Goal: Transaction & Acquisition: Purchase product/service

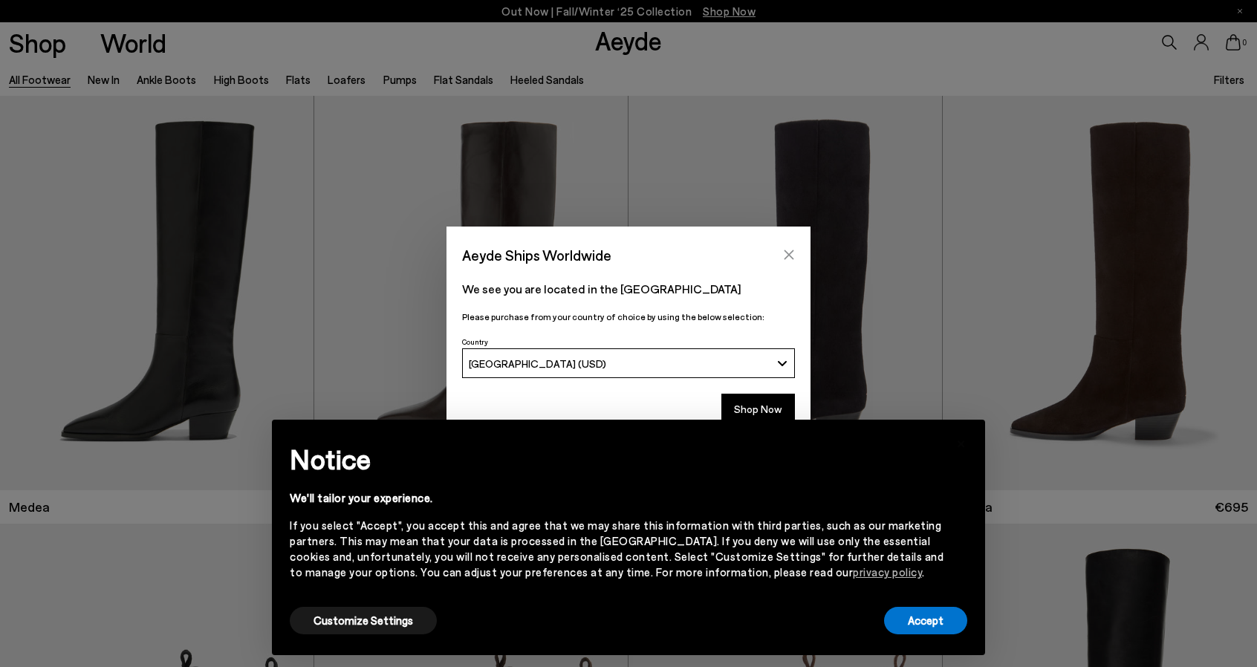
click at [787, 256] on icon "Close" at bounding box center [789, 255] width 10 height 10
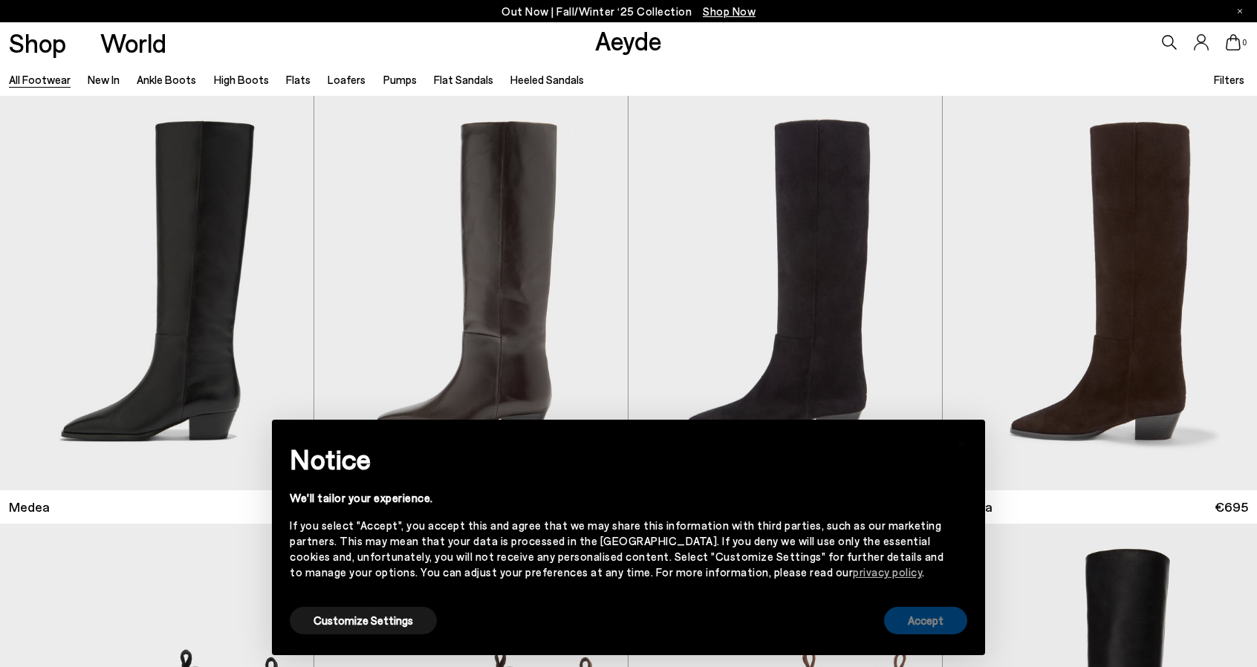
click at [933, 619] on button "Accept" at bounding box center [925, 620] width 83 height 27
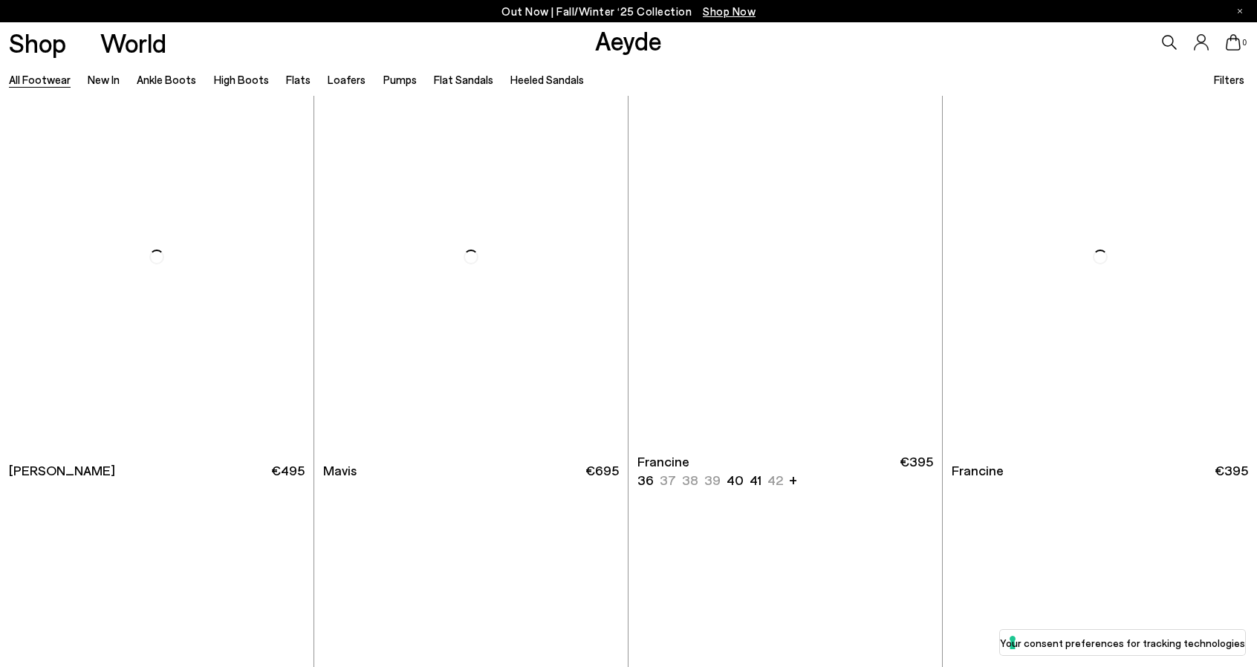
scroll to position [2749, 0]
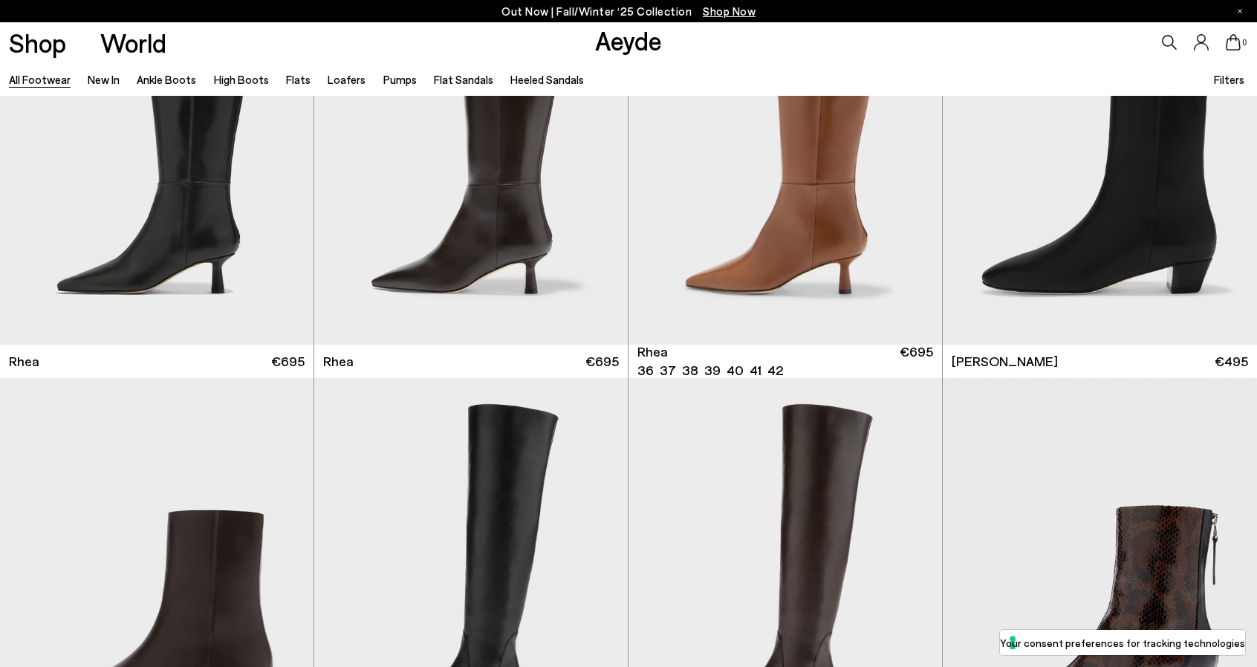
scroll to position [3566, 0]
click at [329, 79] on link "Loafers" at bounding box center [347, 79] width 38 height 13
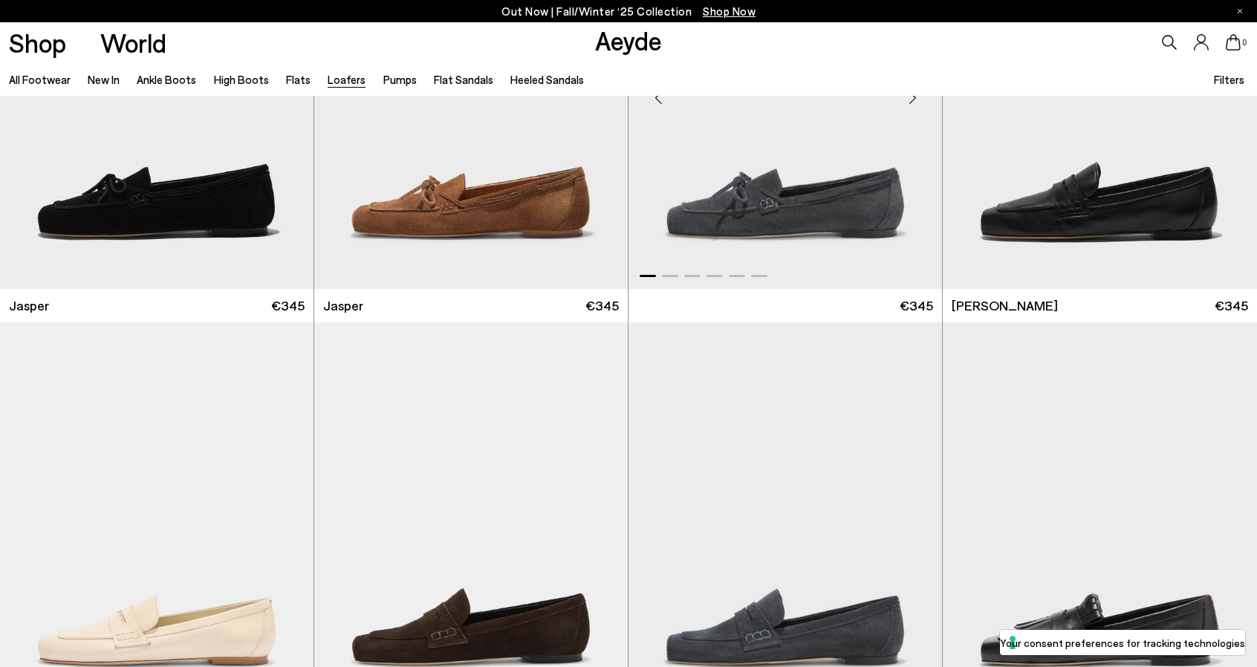
scroll to position [371, 0]
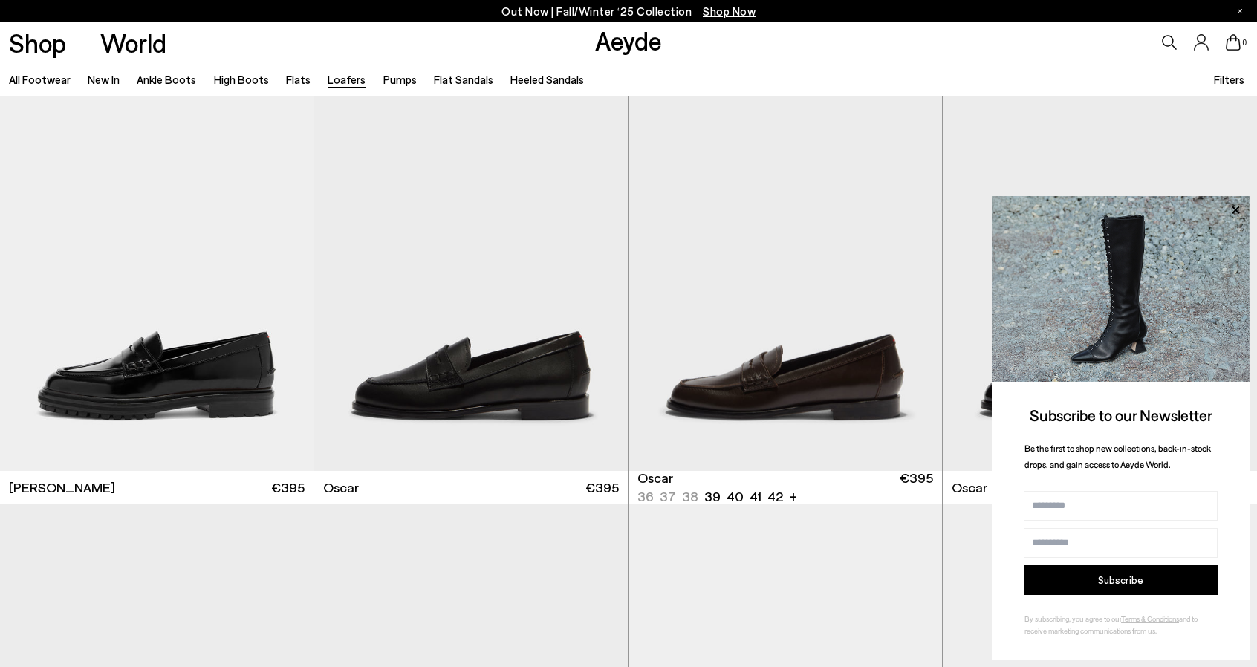
scroll to position [1337, 0]
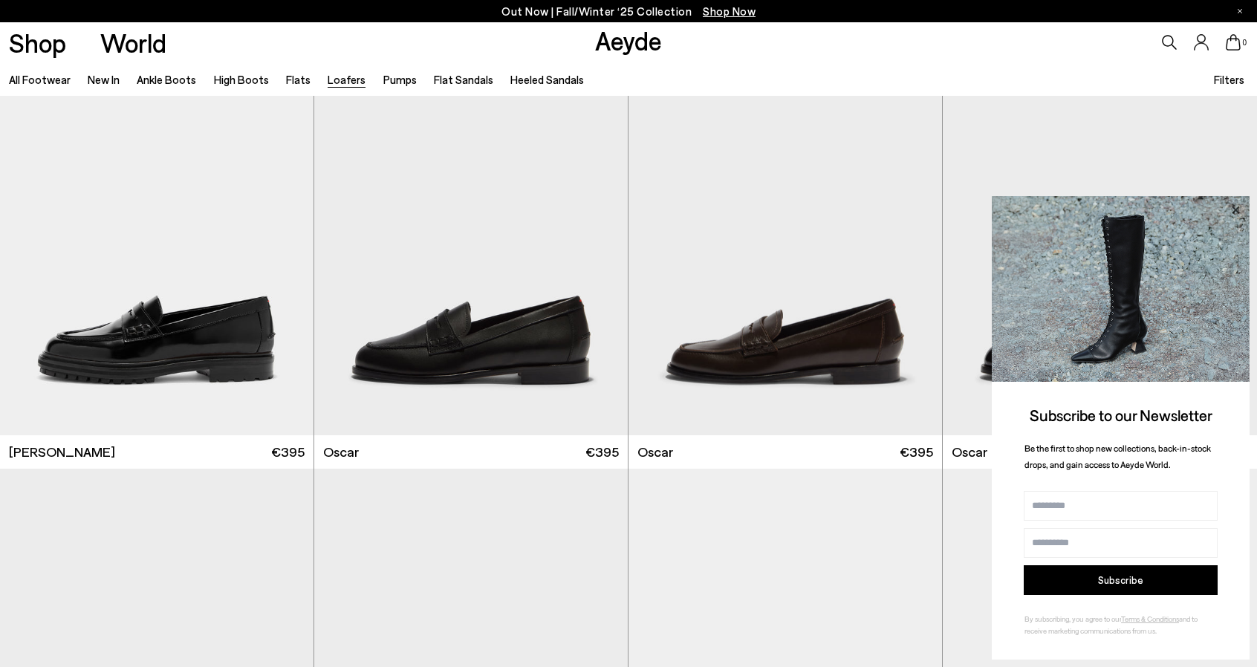
click at [1236, 209] on icon at bounding box center [1235, 209] width 7 height 7
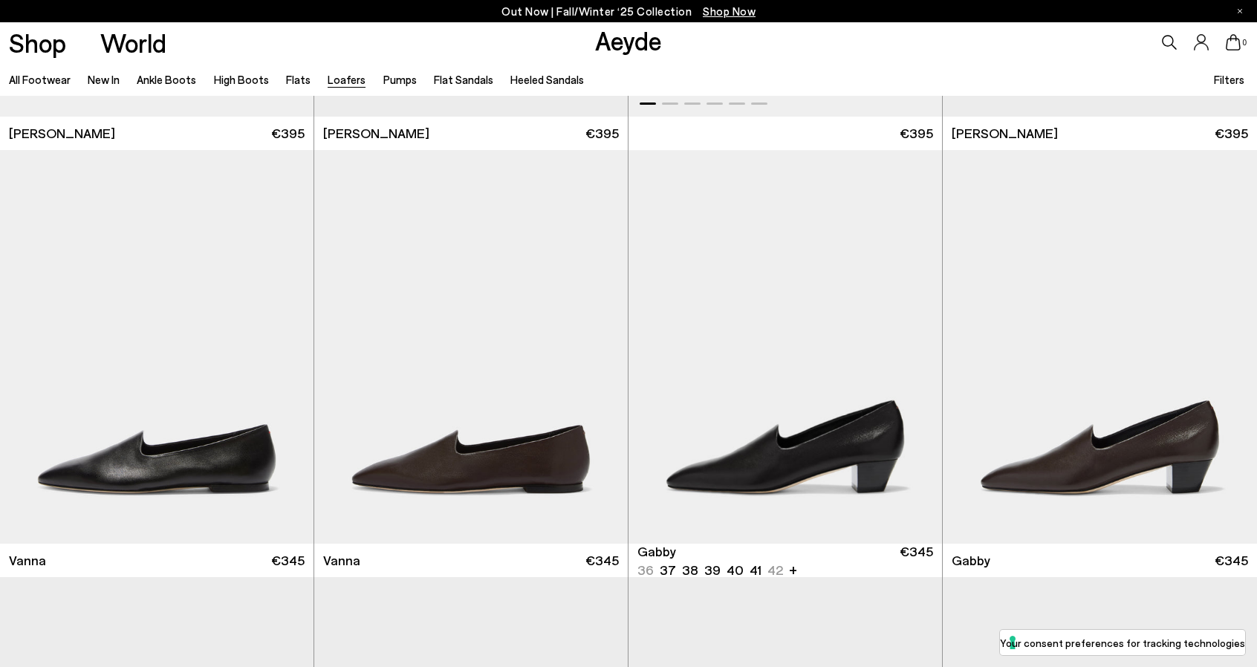
scroll to position [2526, 0]
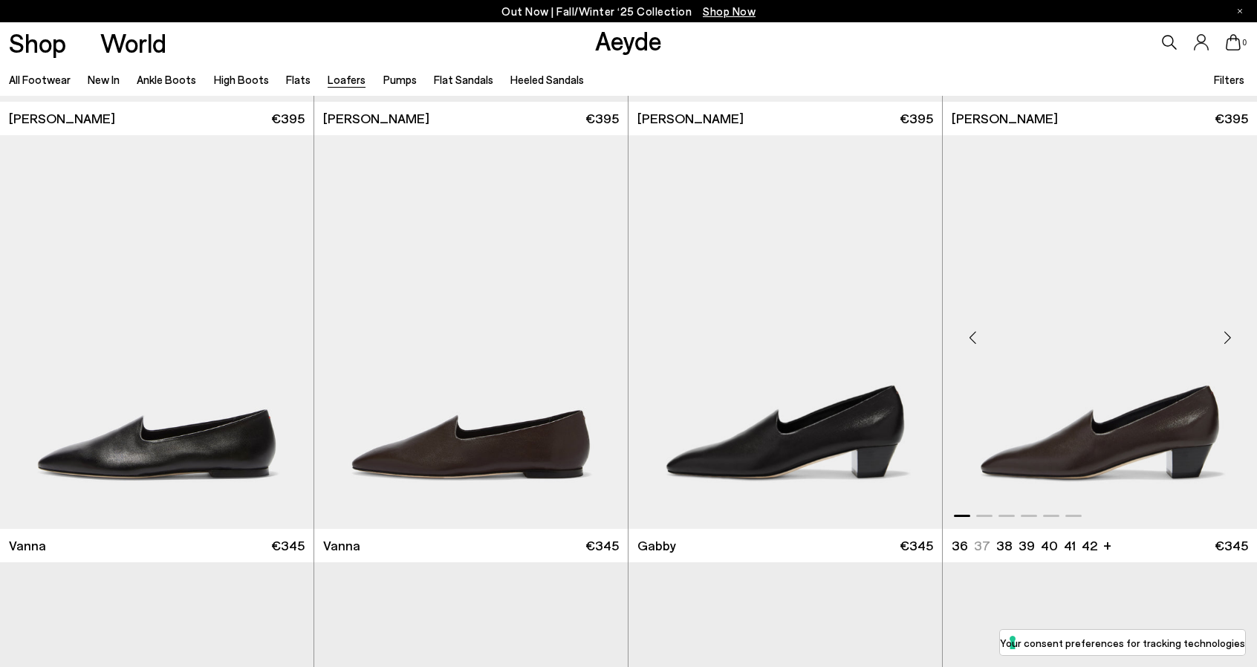
click at [1102, 446] on img "1 / 6" at bounding box center [1100, 332] width 314 height 394
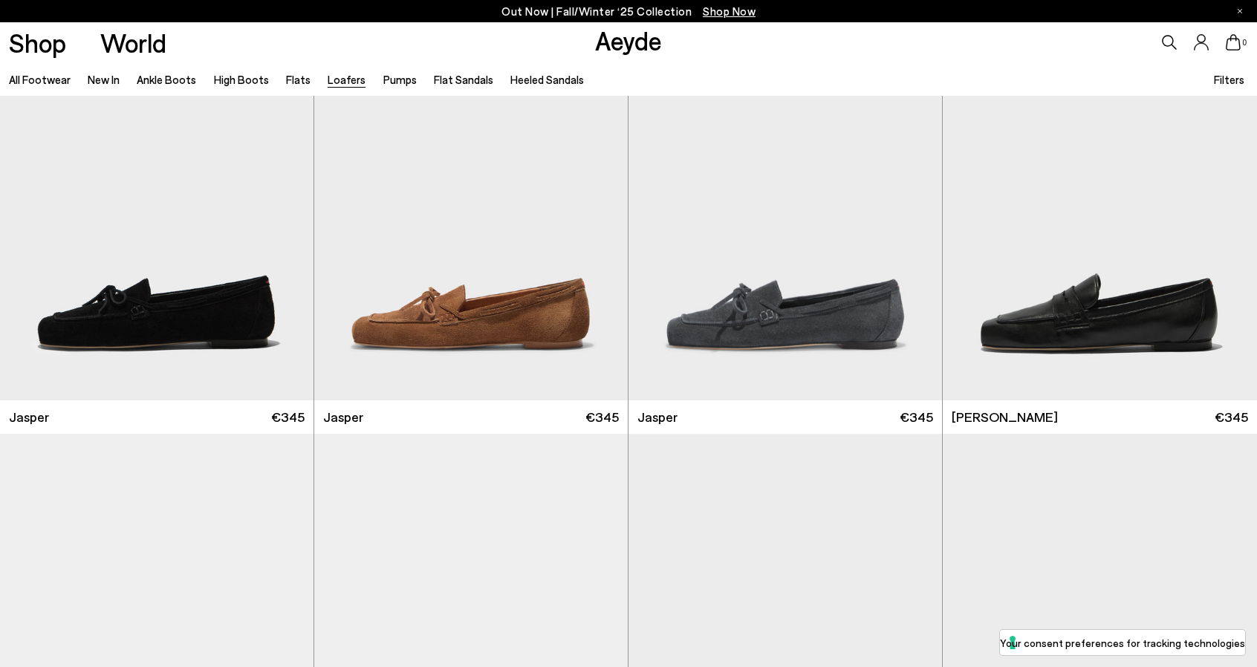
scroll to position [0, 0]
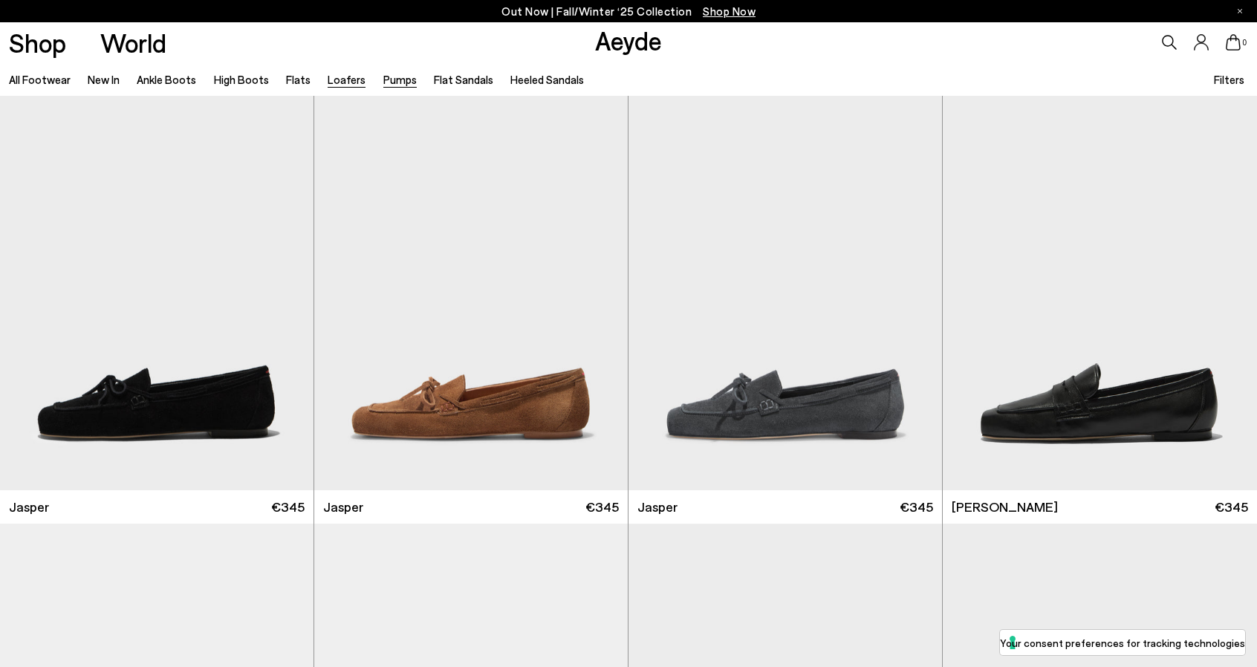
click at [386, 79] on link "Pumps" at bounding box center [399, 79] width 33 height 13
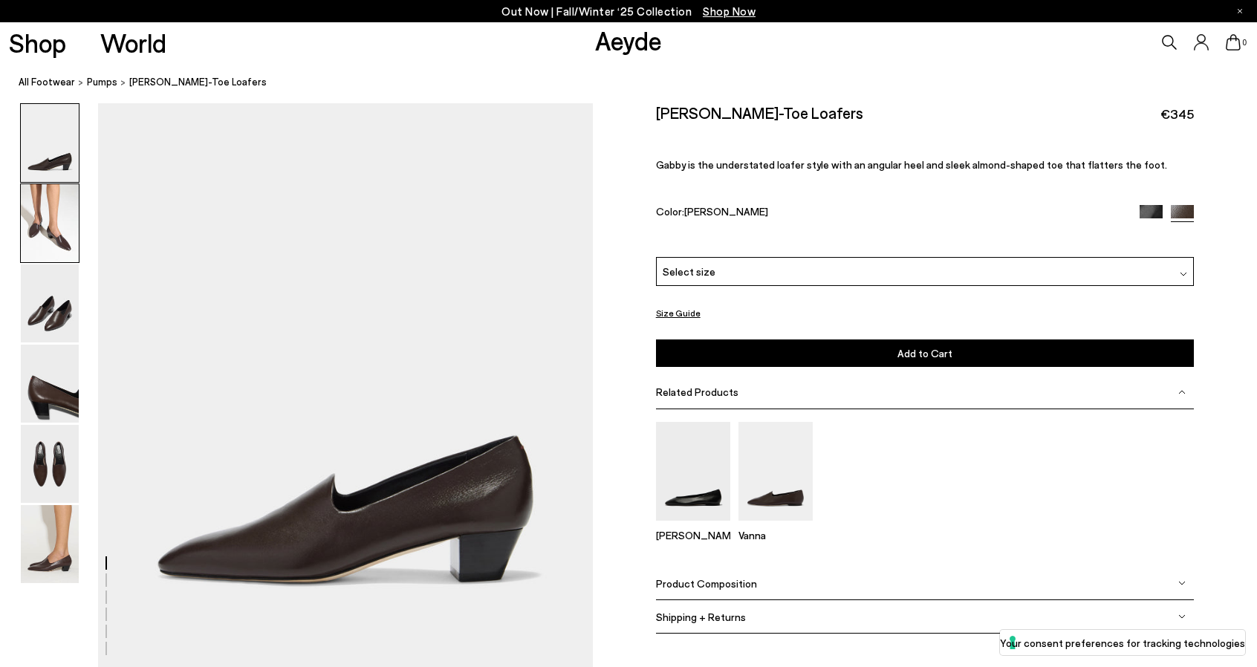
click at [61, 217] on img at bounding box center [50, 223] width 58 height 78
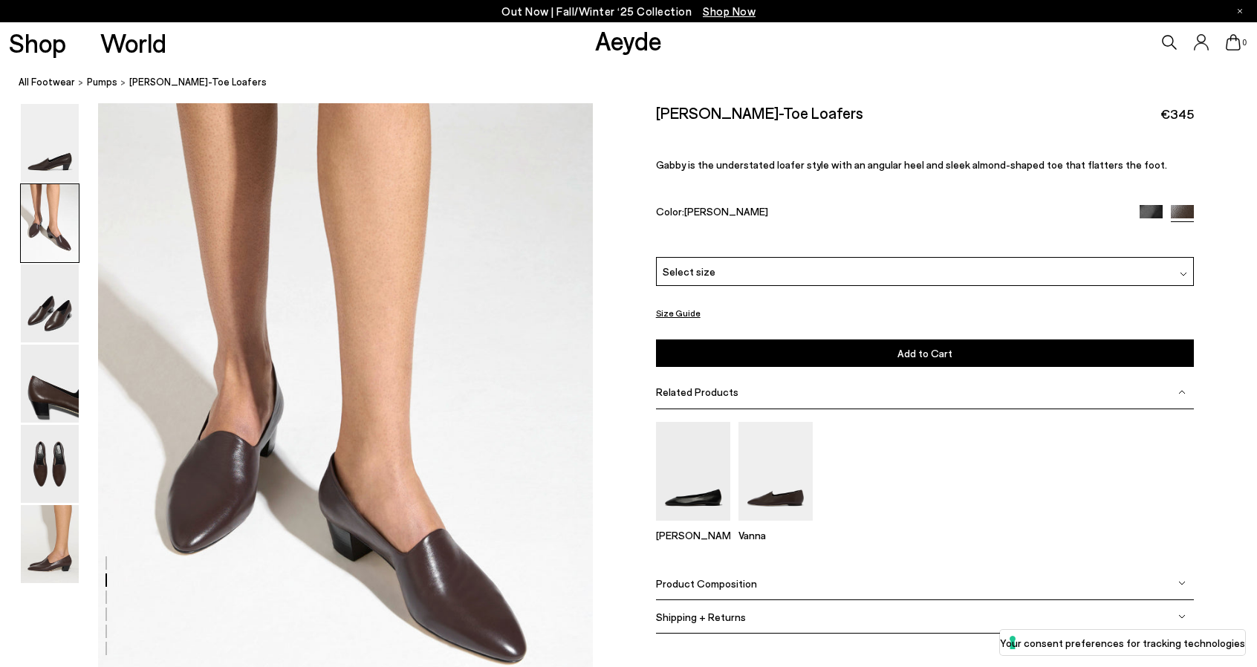
scroll to position [568, 0]
click at [53, 313] on img at bounding box center [50, 303] width 58 height 78
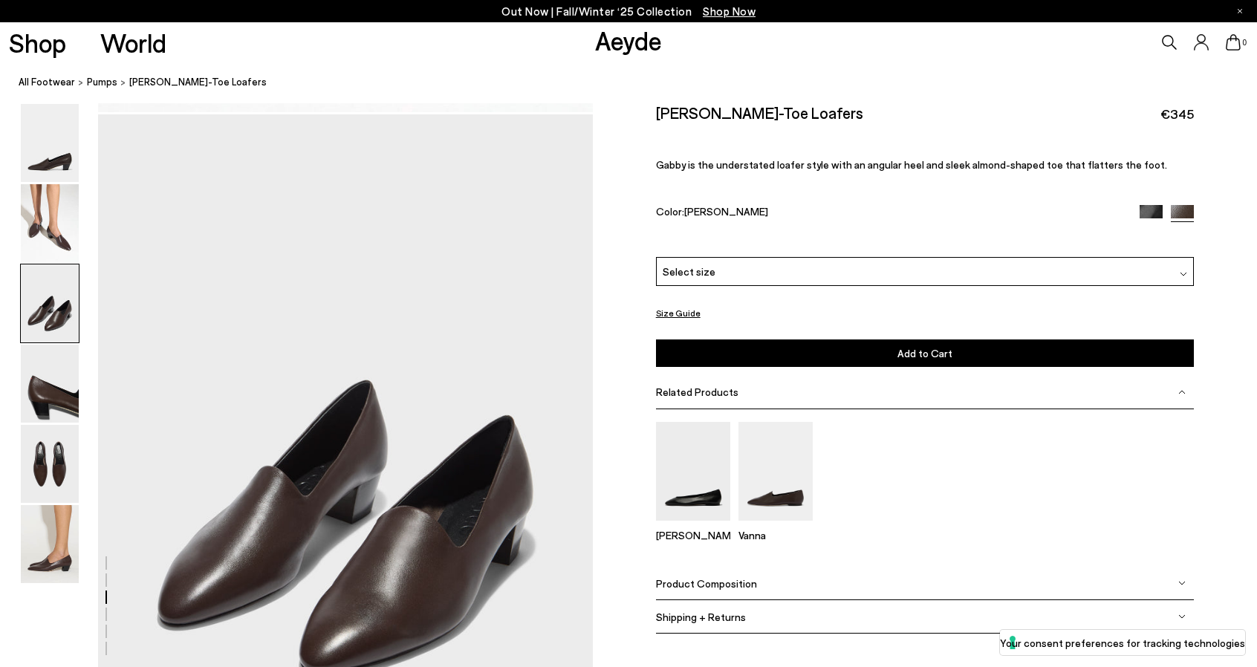
scroll to position [1229, 0]
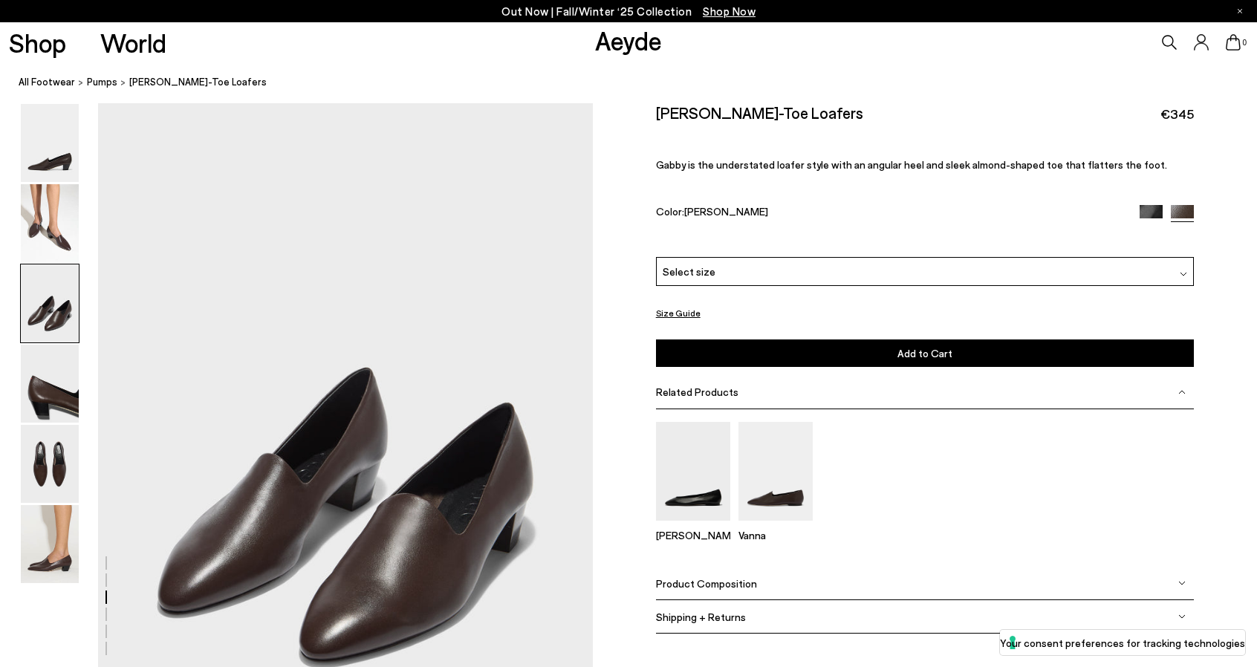
click at [722, 272] on div "Select size" at bounding box center [925, 271] width 539 height 29
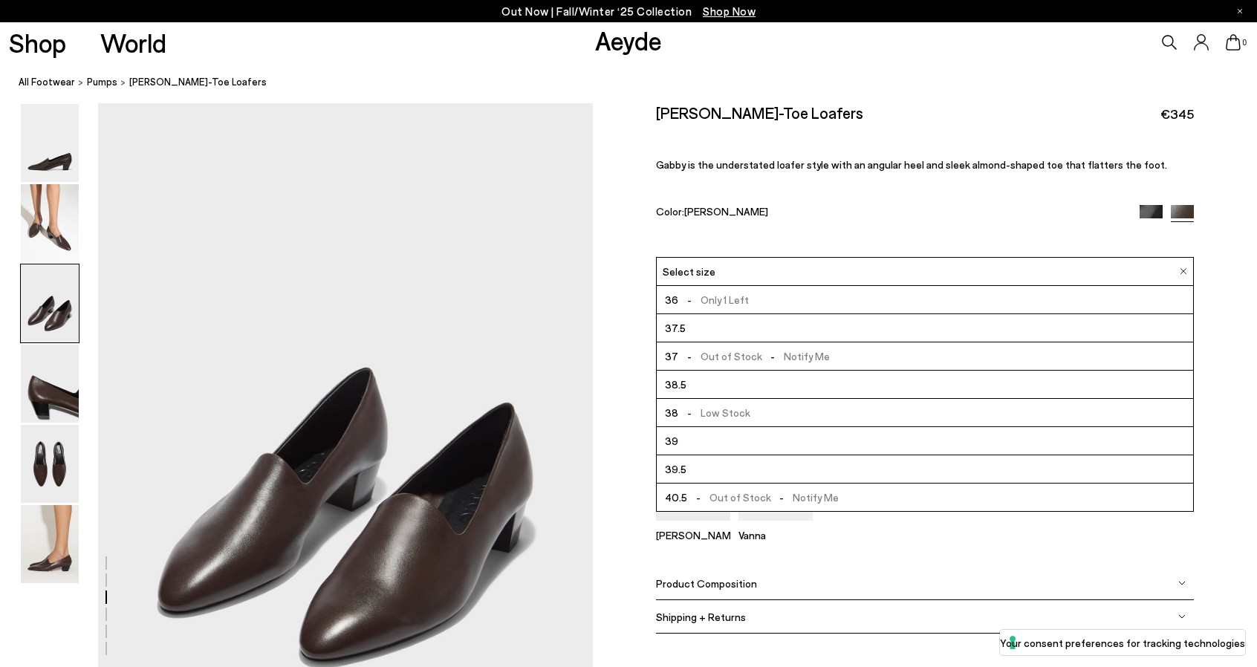
click at [698, 442] on li "39" at bounding box center [925, 441] width 537 height 28
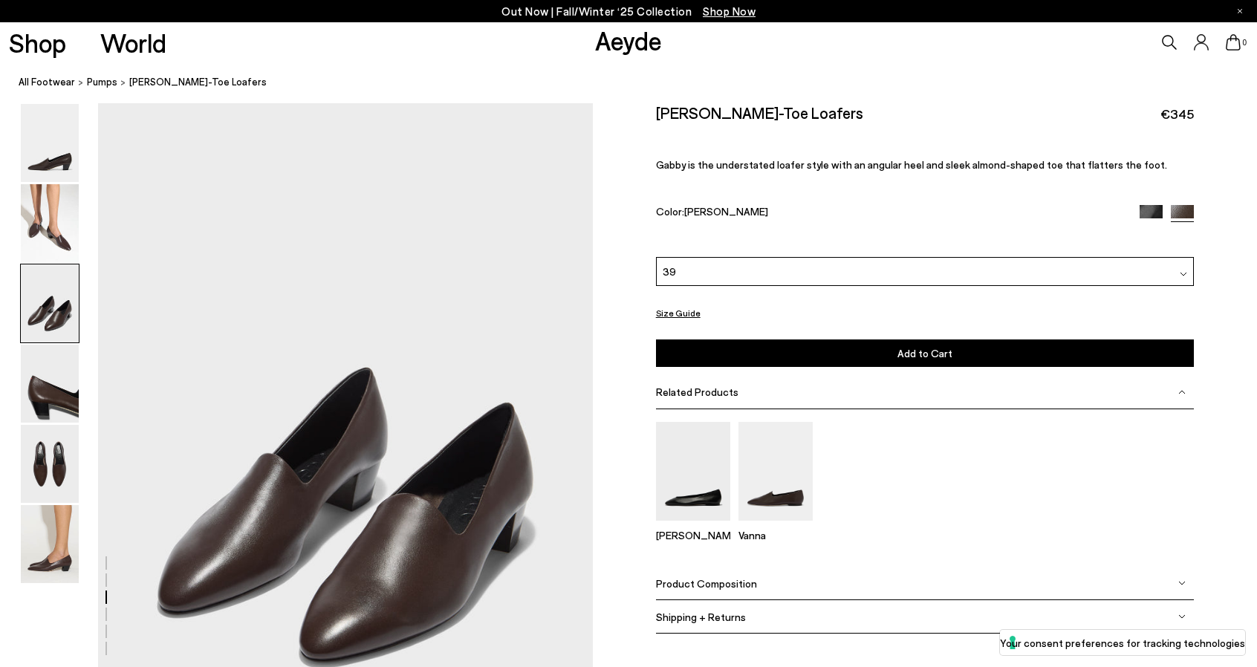
click at [883, 353] on button "Add to Cart Select a Size First" at bounding box center [925, 352] width 539 height 27
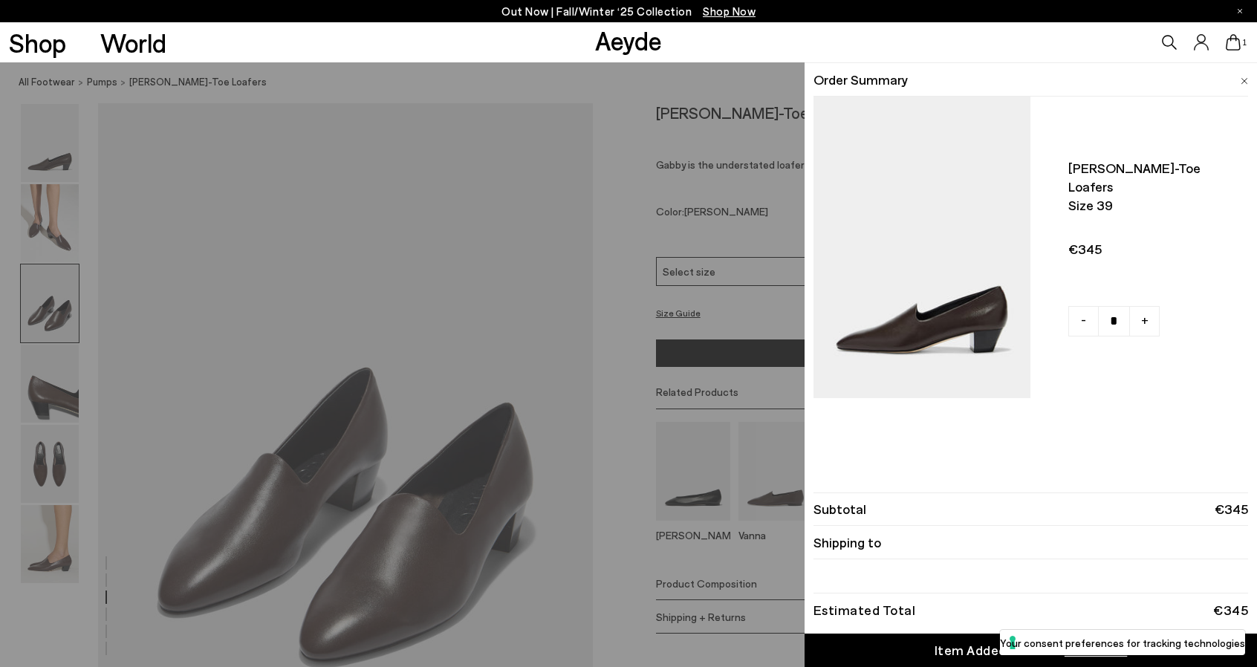
click at [1242, 84] on img at bounding box center [1244, 81] width 7 height 7
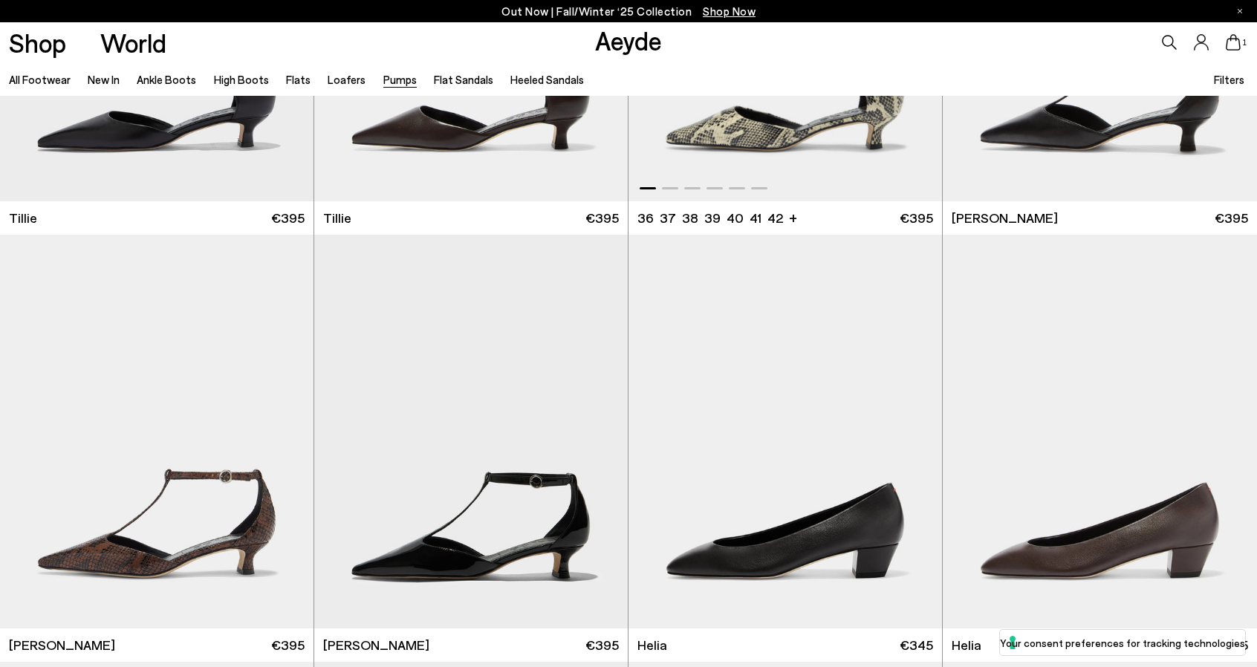
scroll to position [743, 0]
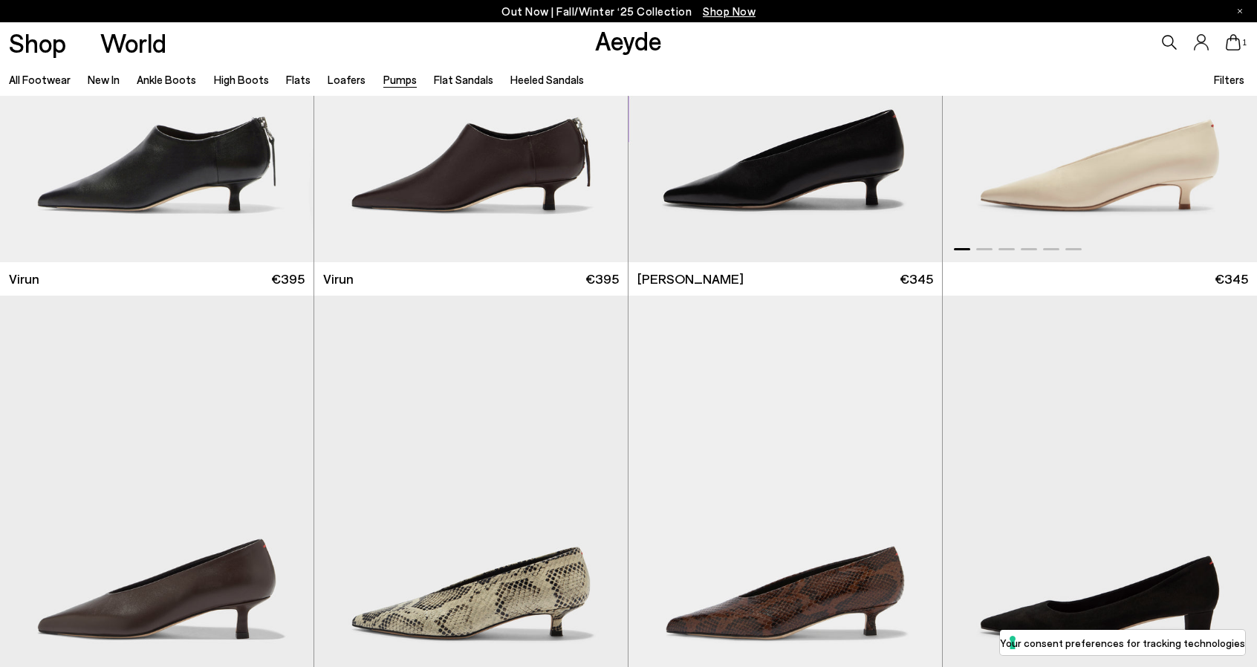
scroll to position [1857, 0]
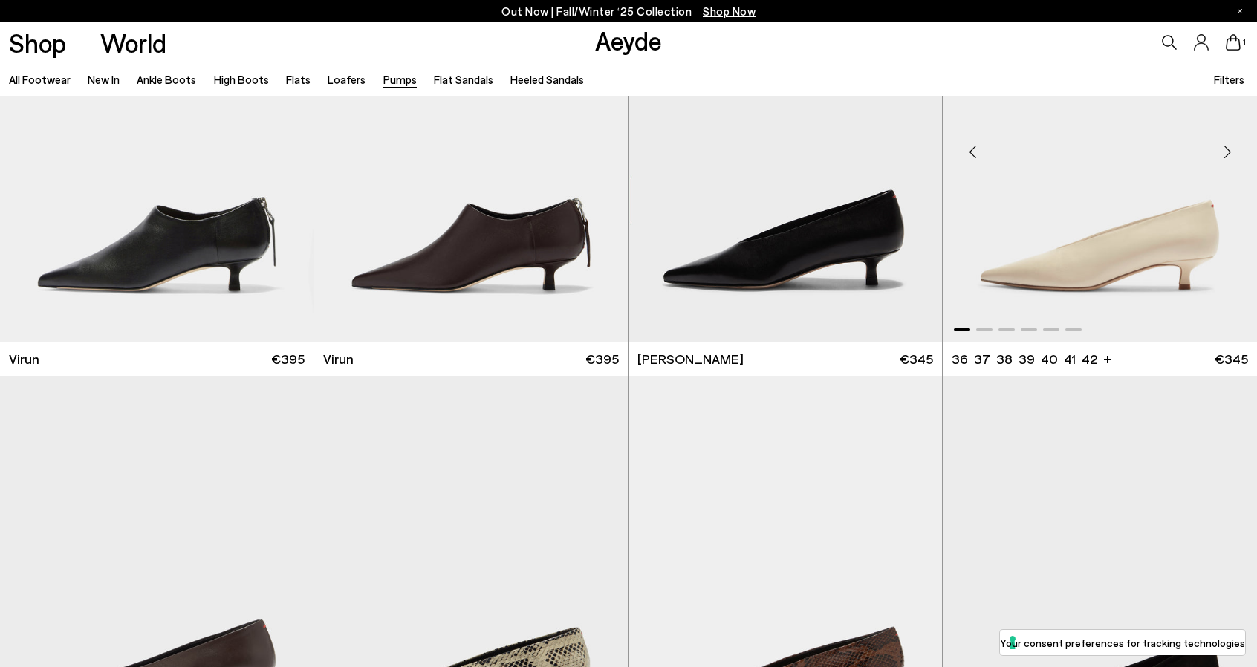
click at [1067, 273] on img "1 / 6" at bounding box center [1100, 146] width 314 height 394
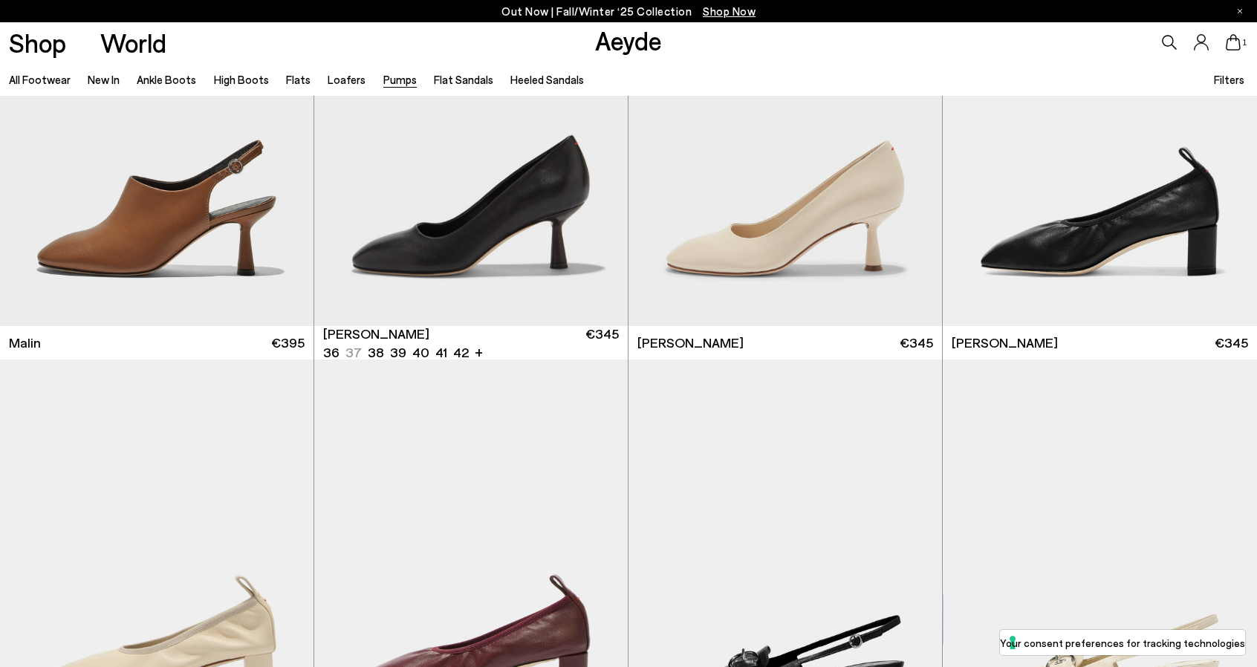
scroll to position [3269, 0]
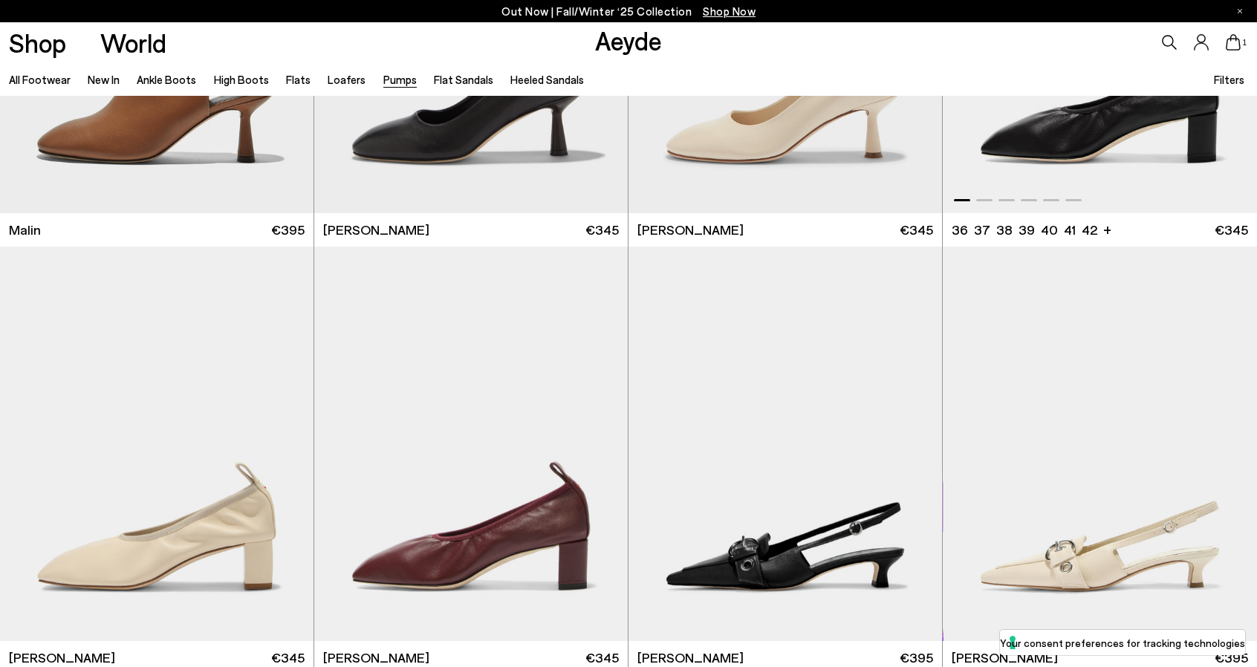
click at [1096, 151] on img "1 / 6" at bounding box center [1100, 16] width 314 height 394
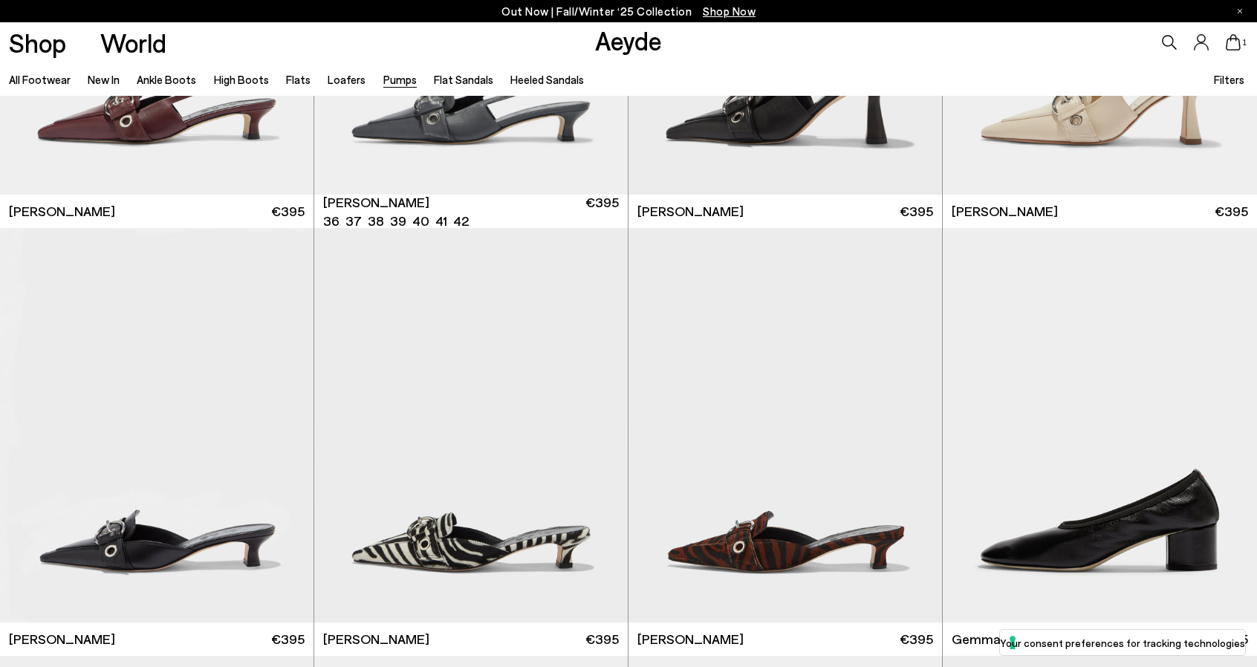
scroll to position [4160, 0]
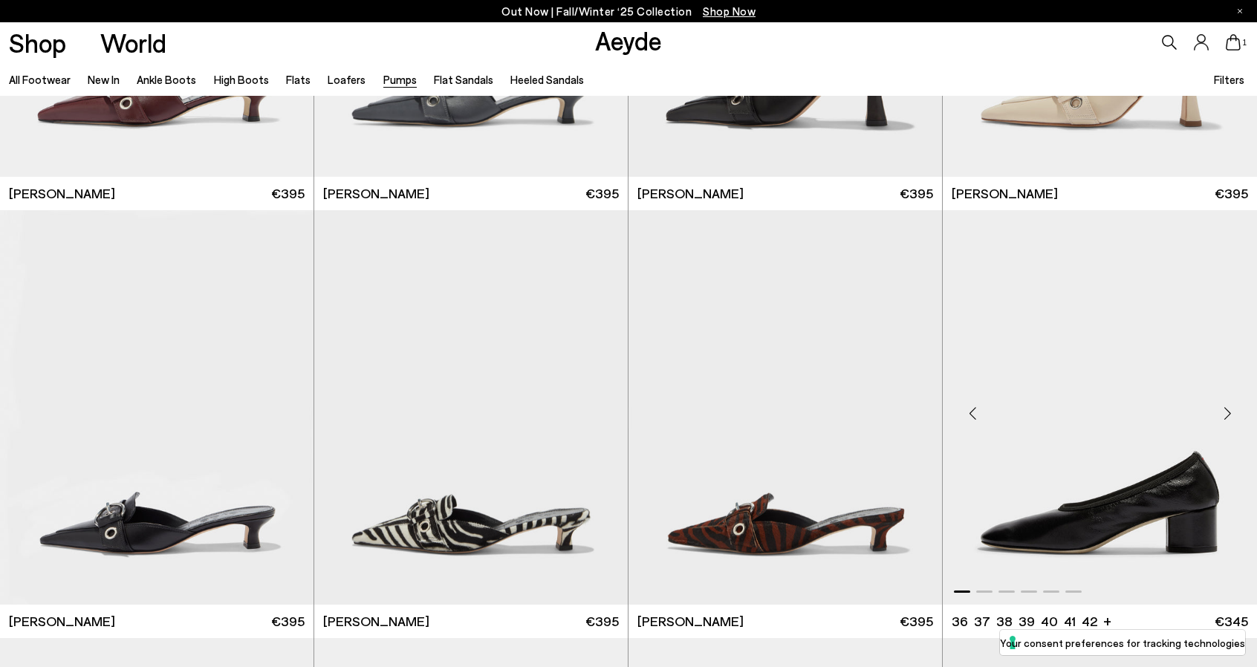
click at [1166, 472] on img "1 / 6" at bounding box center [1100, 407] width 314 height 394
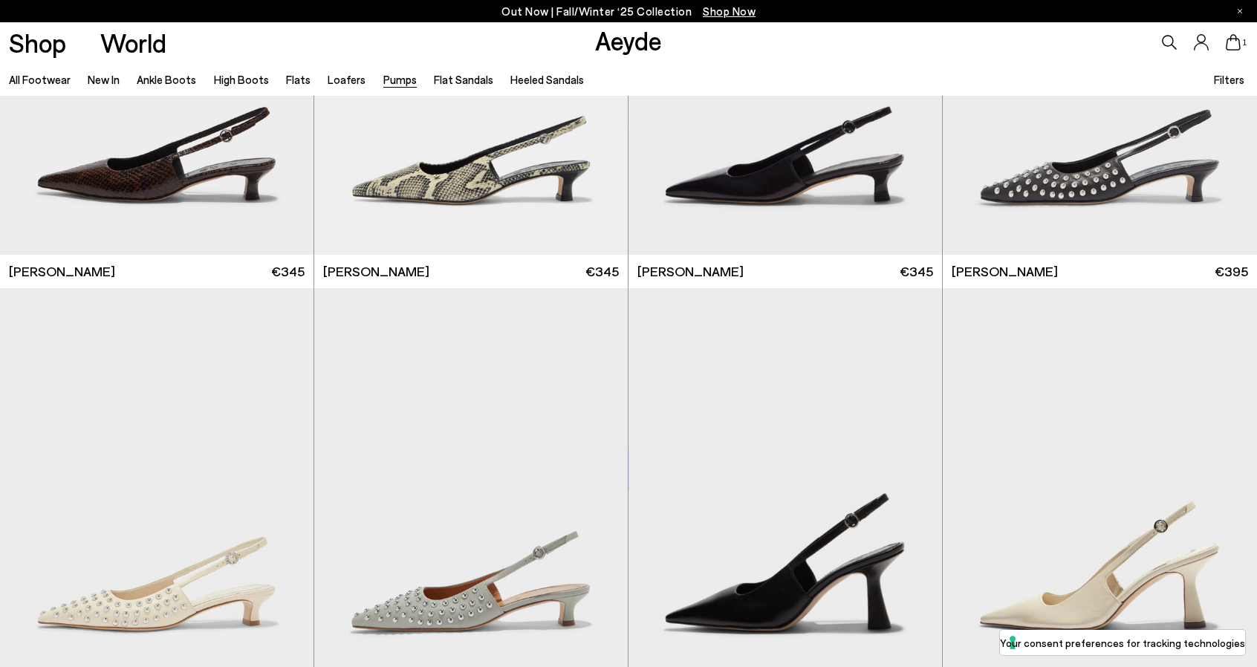
scroll to position [5794, 0]
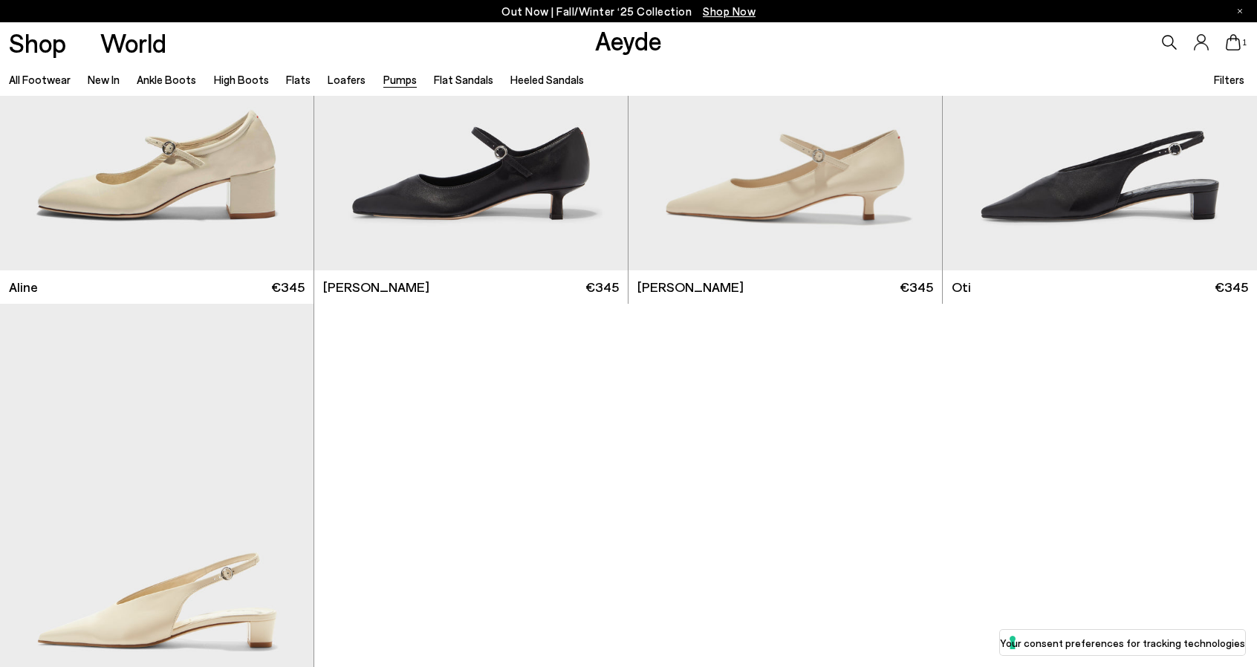
scroll to position [7429, 0]
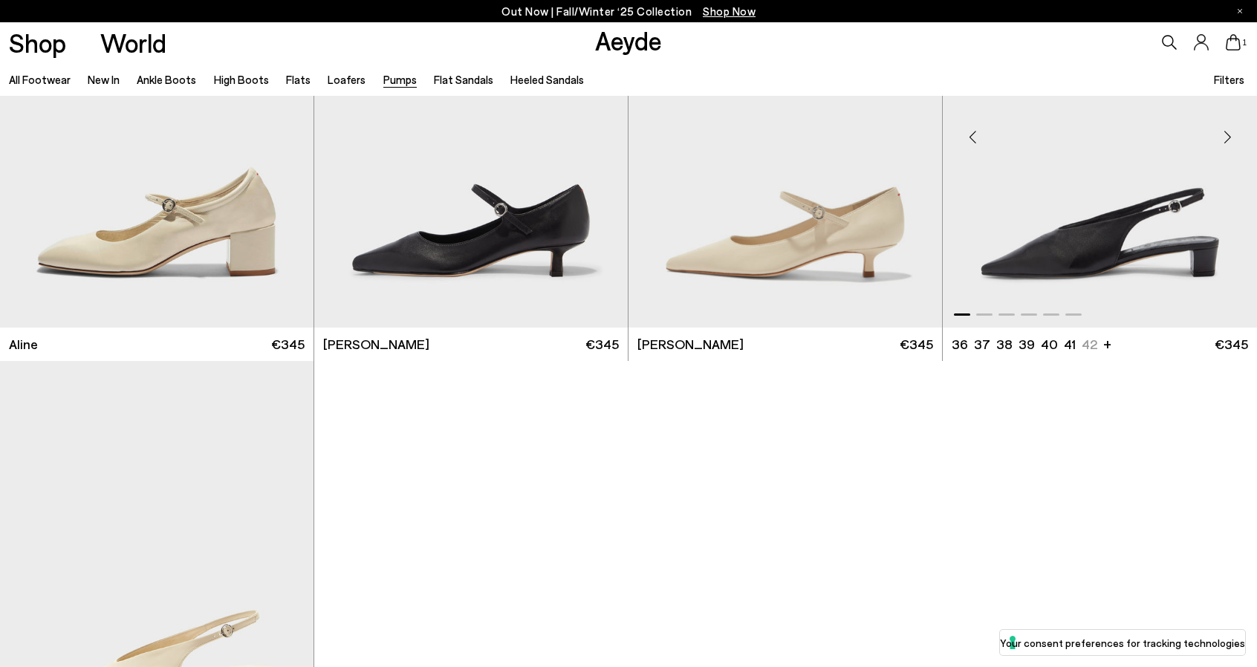
click at [1077, 259] on img "1 / 6" at bounding box center [1100, 131] width 314 height 394
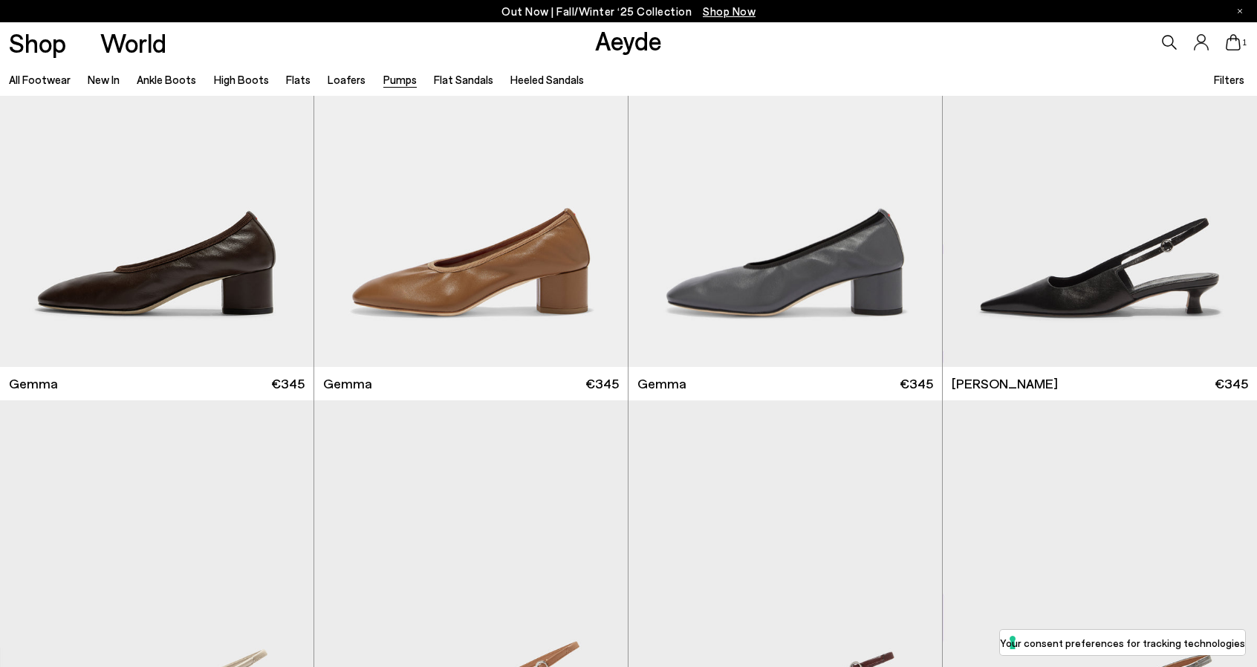
scroll to position [4754, 0]
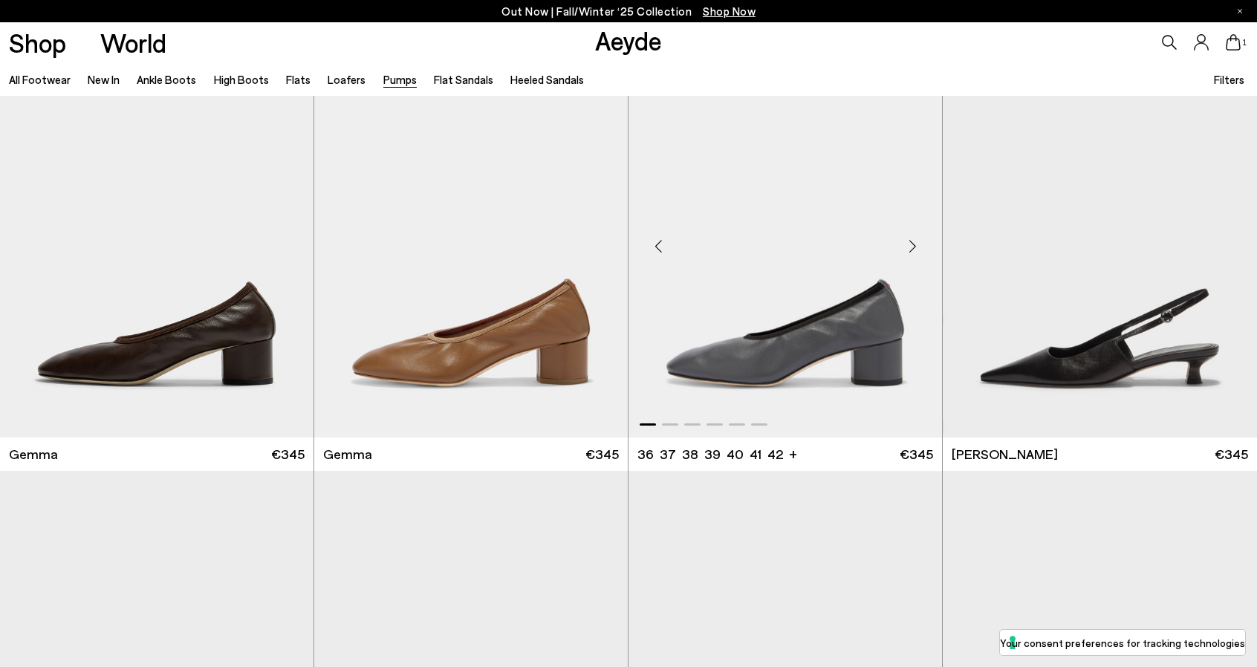
click at [828, 358] on img "1 / 6" at bounding box center [784, 241] width 313 height 394
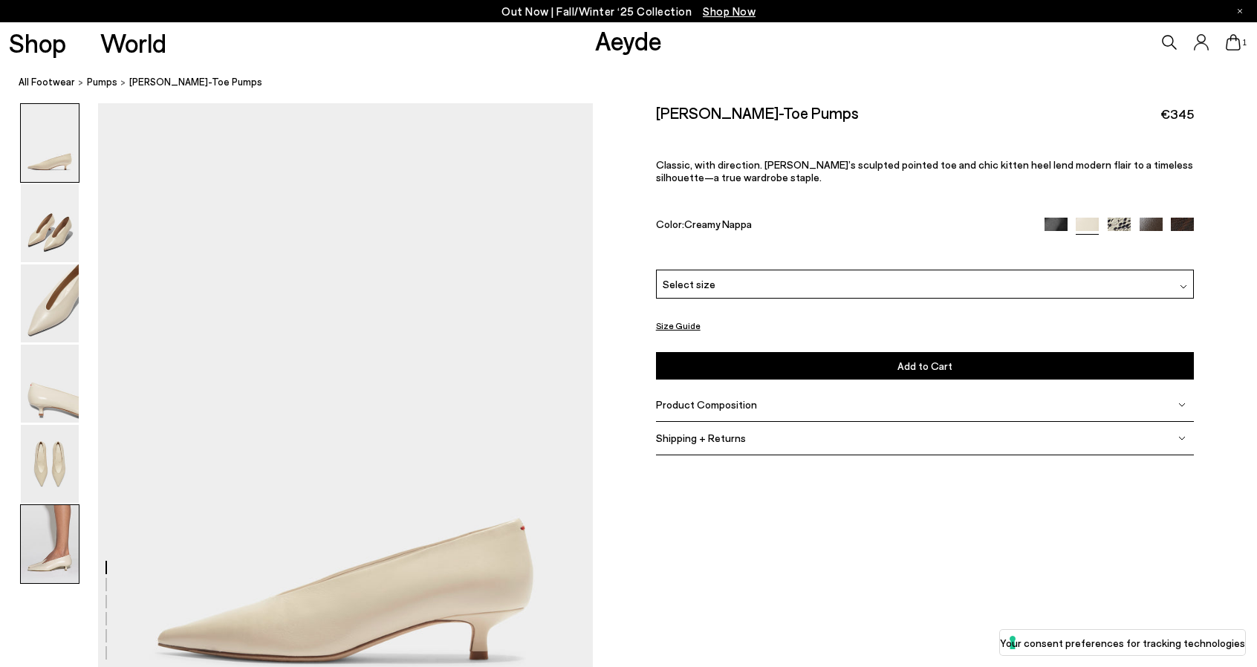
click at [40, 547] on img at bounding box center [50, 544] width 58 height 78
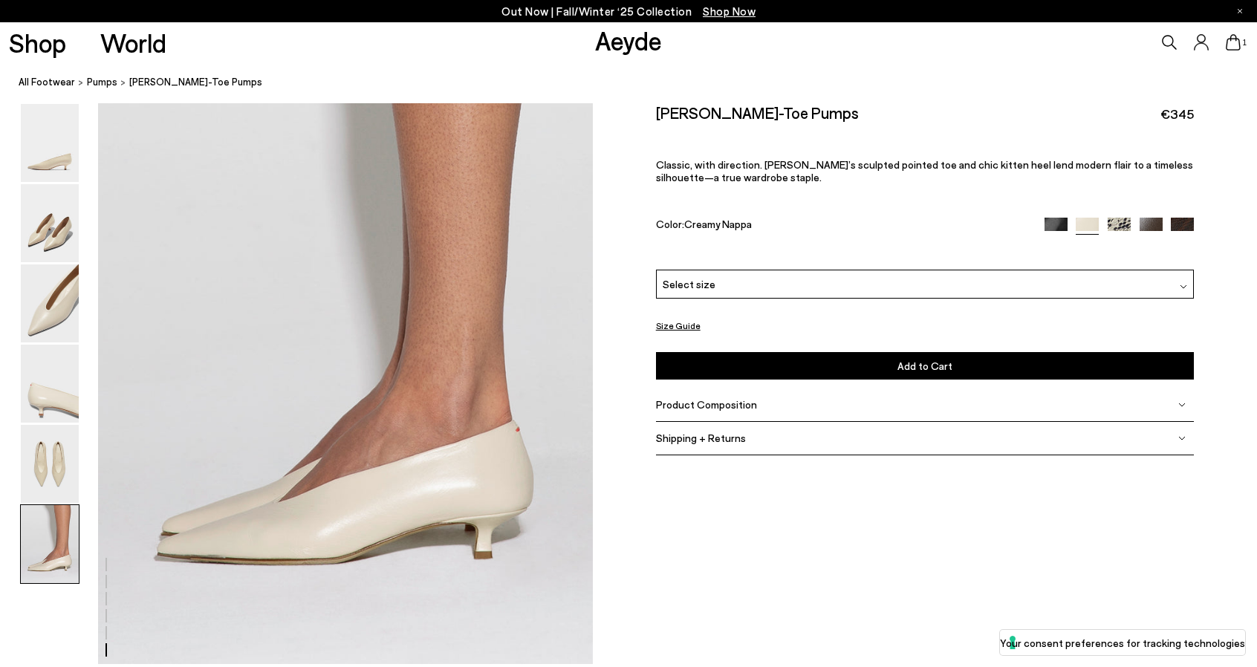
scroll to position [3413, 0]
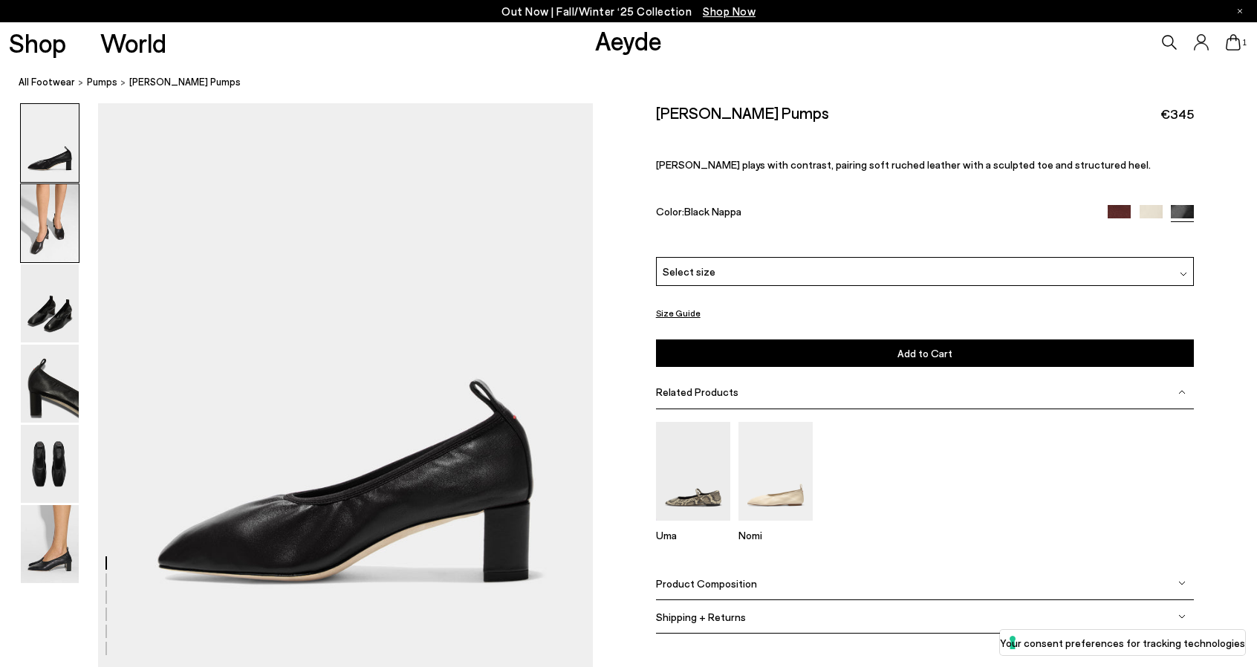
click at [48, 234] on img at bounding box center [50, 223] width 58 height 78
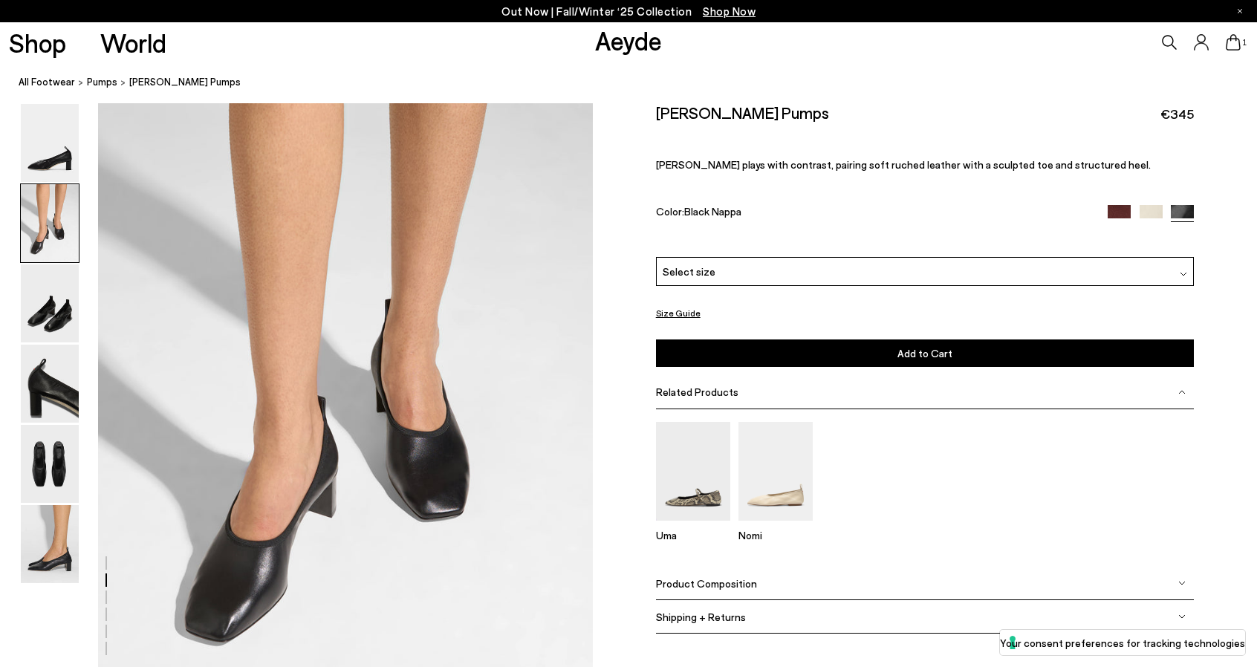
scroll to position [642, 0]
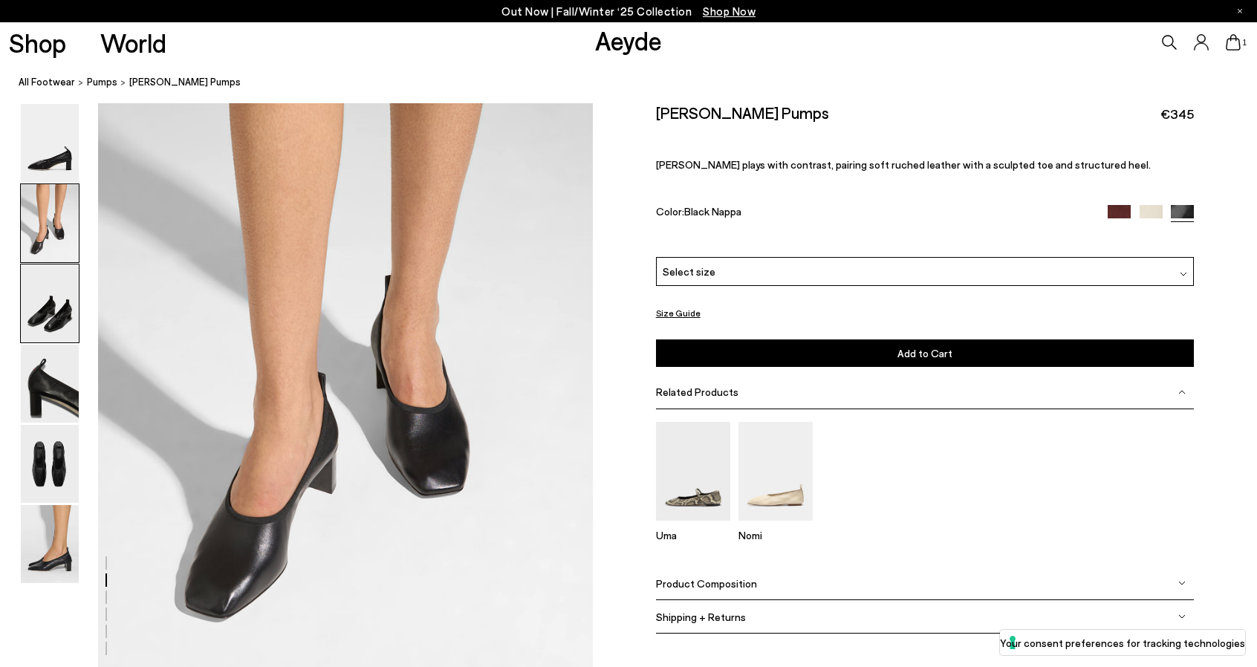
click at [55, 316] on img at bounding box center [50, 303] width 58 height 78
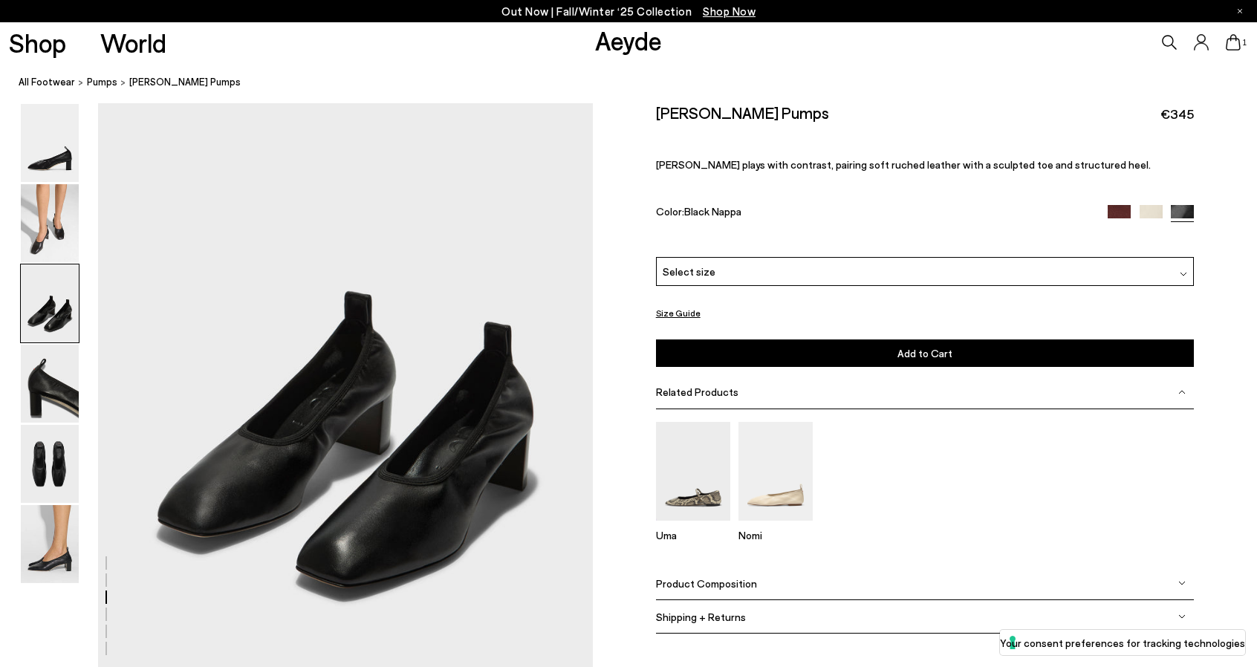
scroll to position [1378, 0]
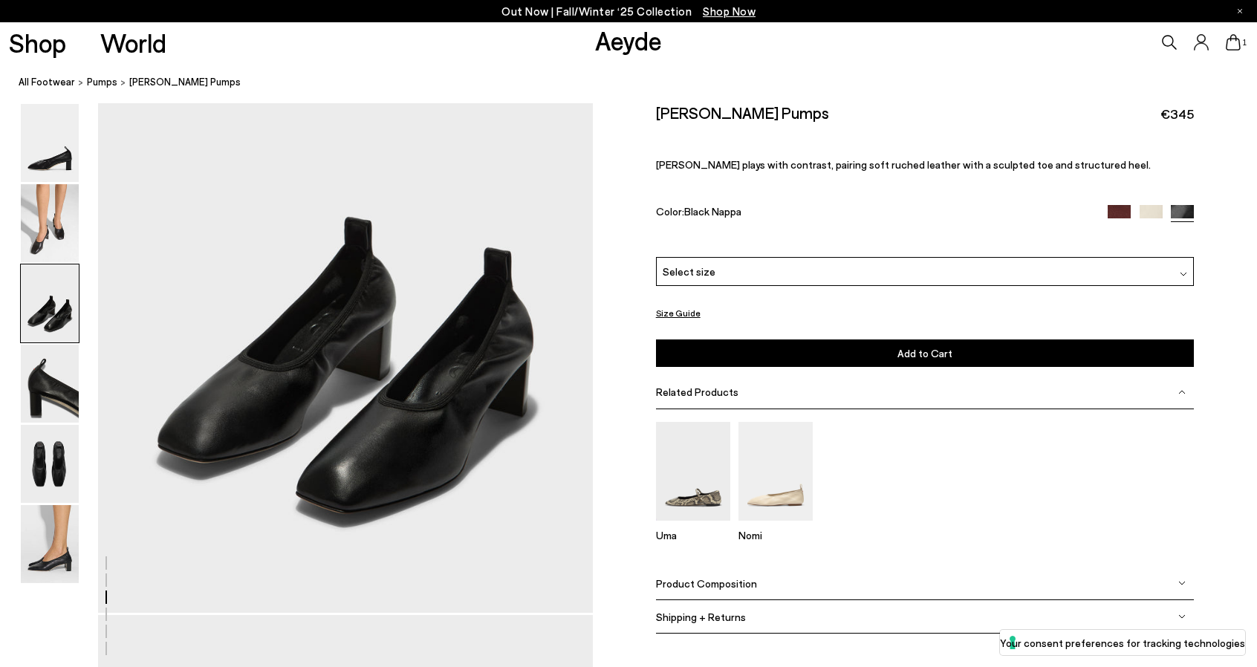
click at [731, 268] on div "Select size" at bounding box center [925, 271] width 539 height 29
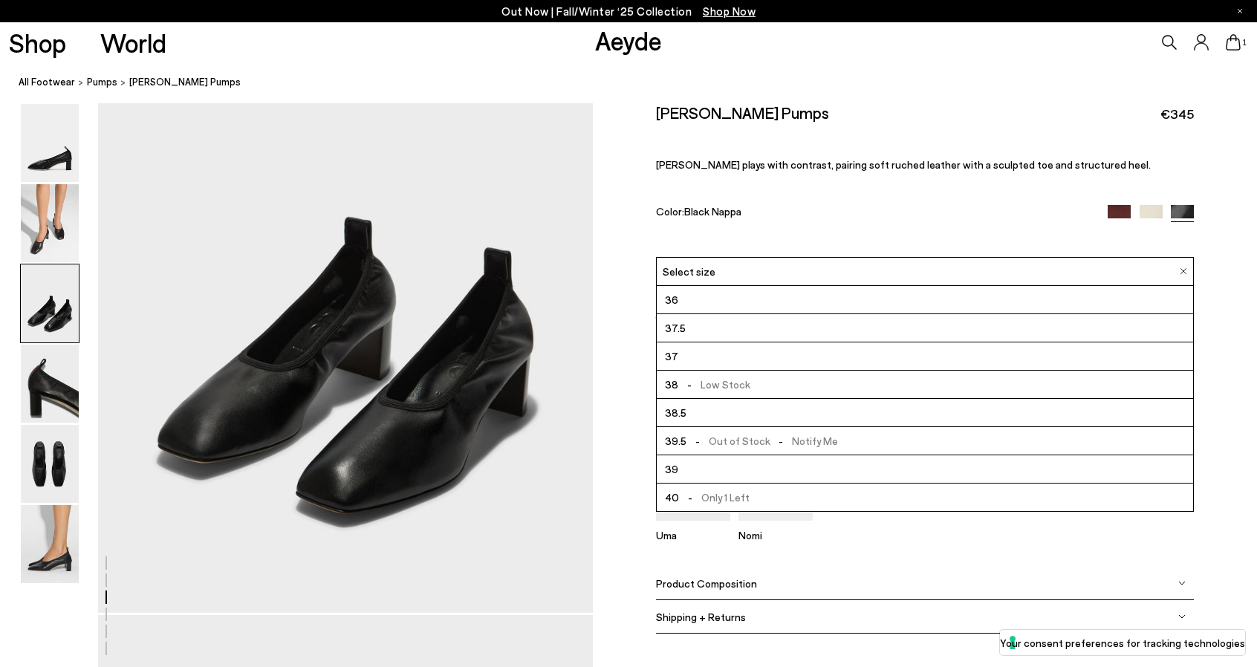
click at [703, 467] on li "39" at bounding box center [925, 469] width 537 height 28
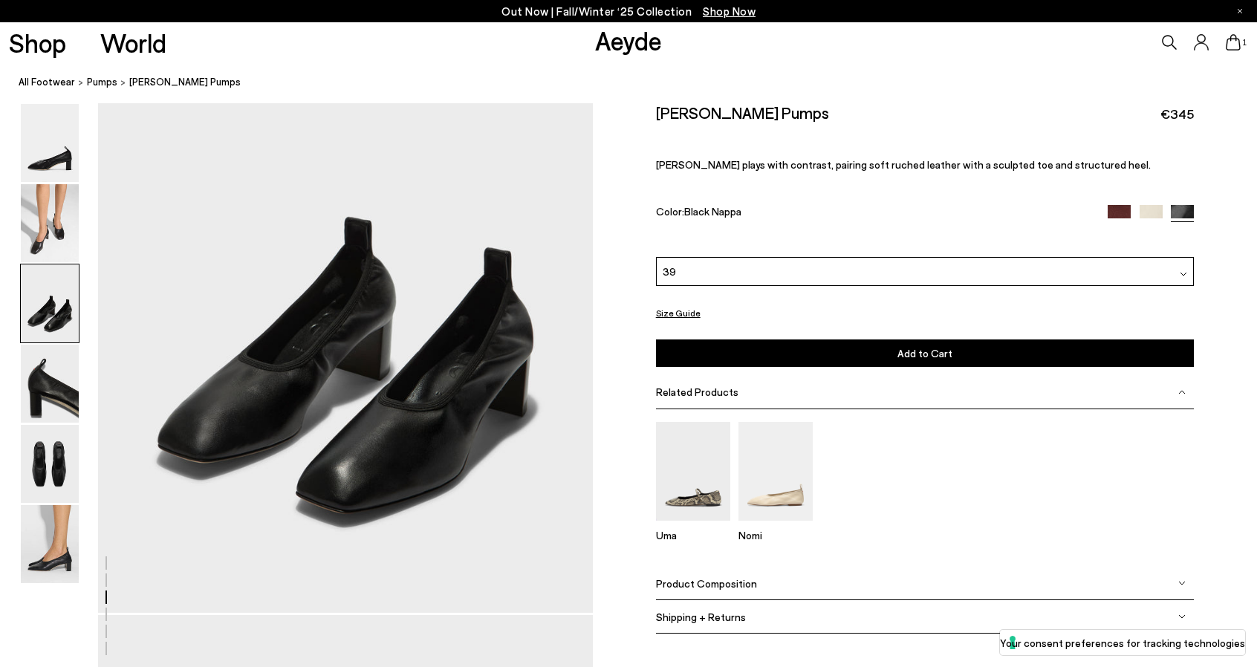
click at [890, 351] on button "Add to Cart Select a Size First" at bounding box center [925, 352] width 539 height 27
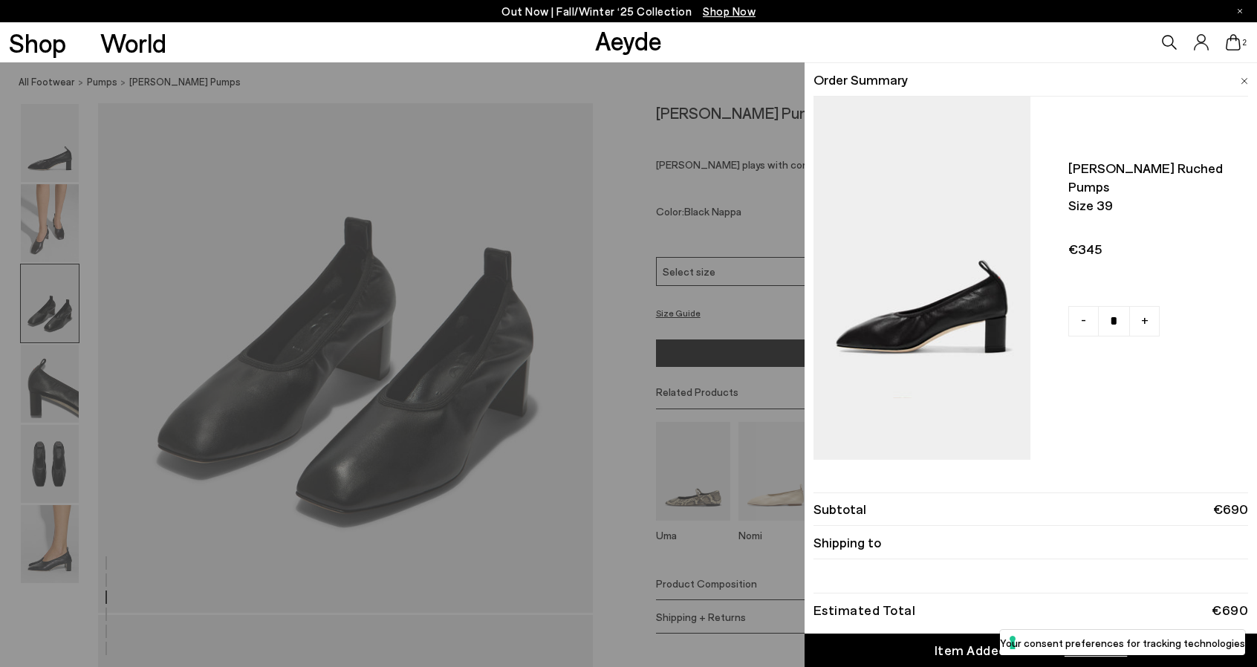
click at [341, 241] on div "Quick Add Color Size View Details Order Summary Narissa ruched pumps Size 39 - …" at bounding box center [628, 364] width 1257 height 605
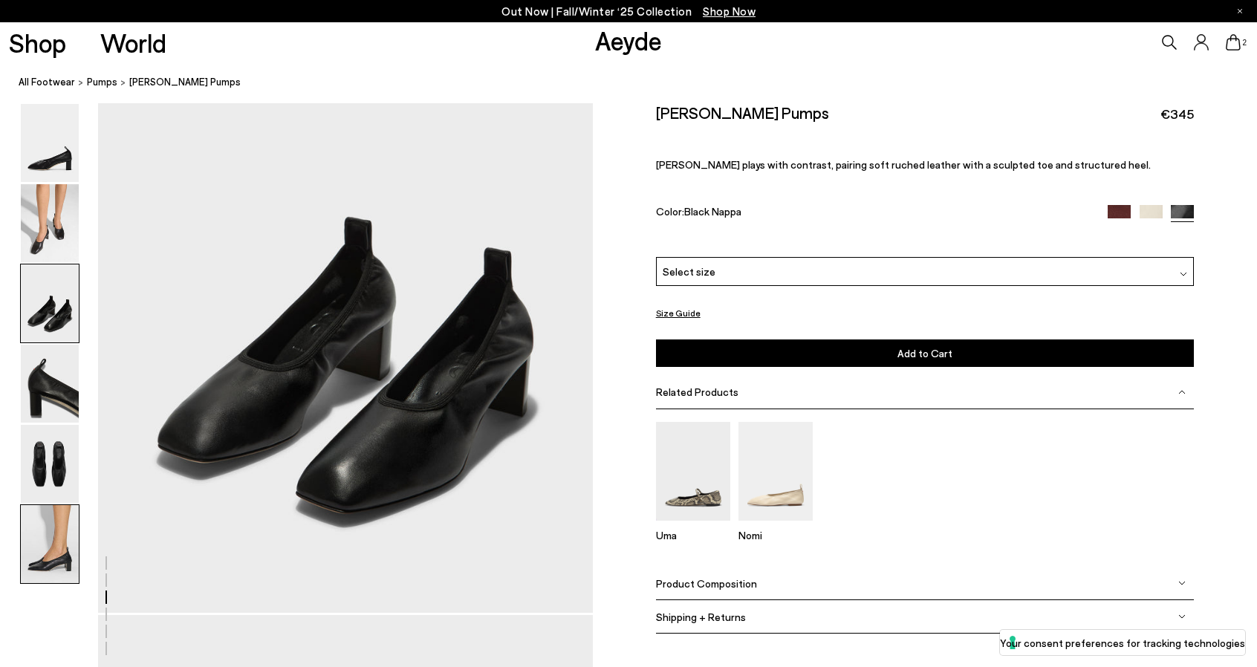
click at [62, 553] on img at bounding box center [50, 544] width 58 height 78
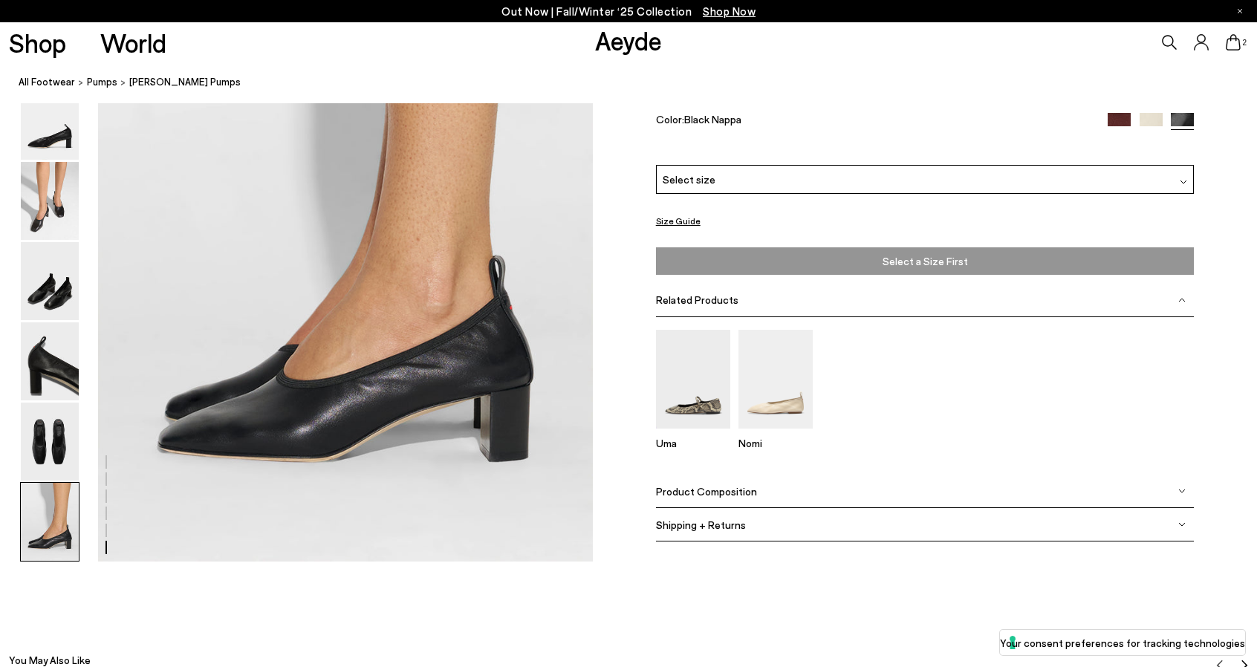
scroll to position [3465, 0]
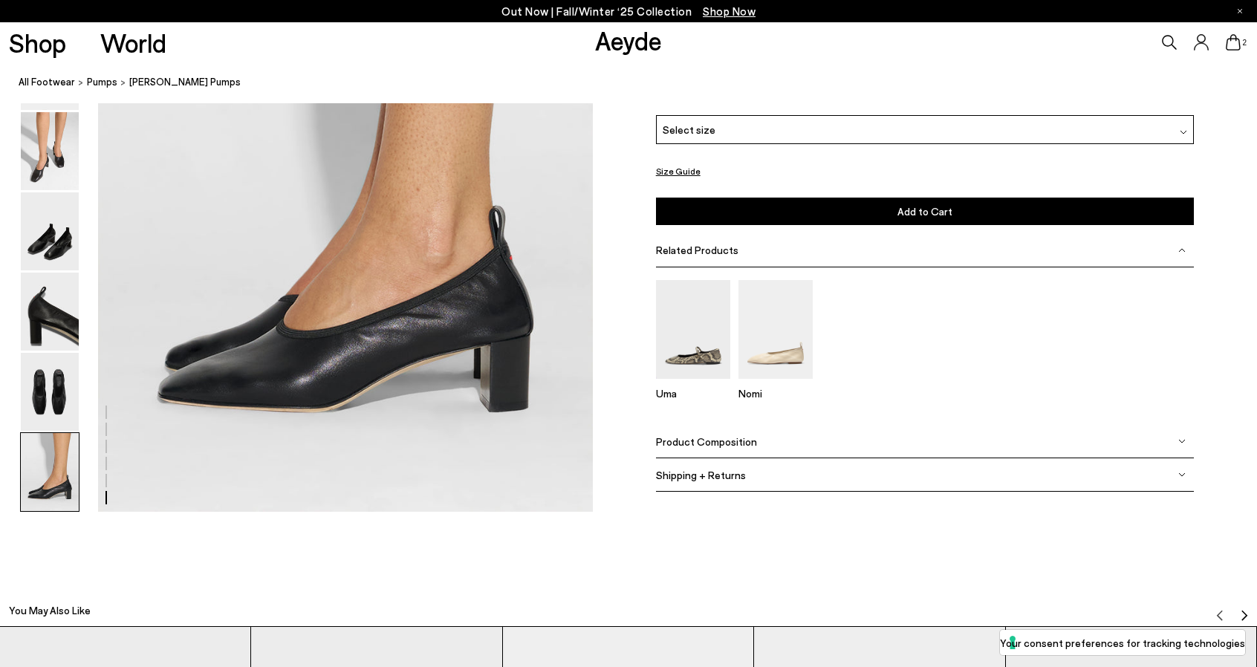
click at [1183, 438] on img at bounding box center [1181, 441] width 7 height 7
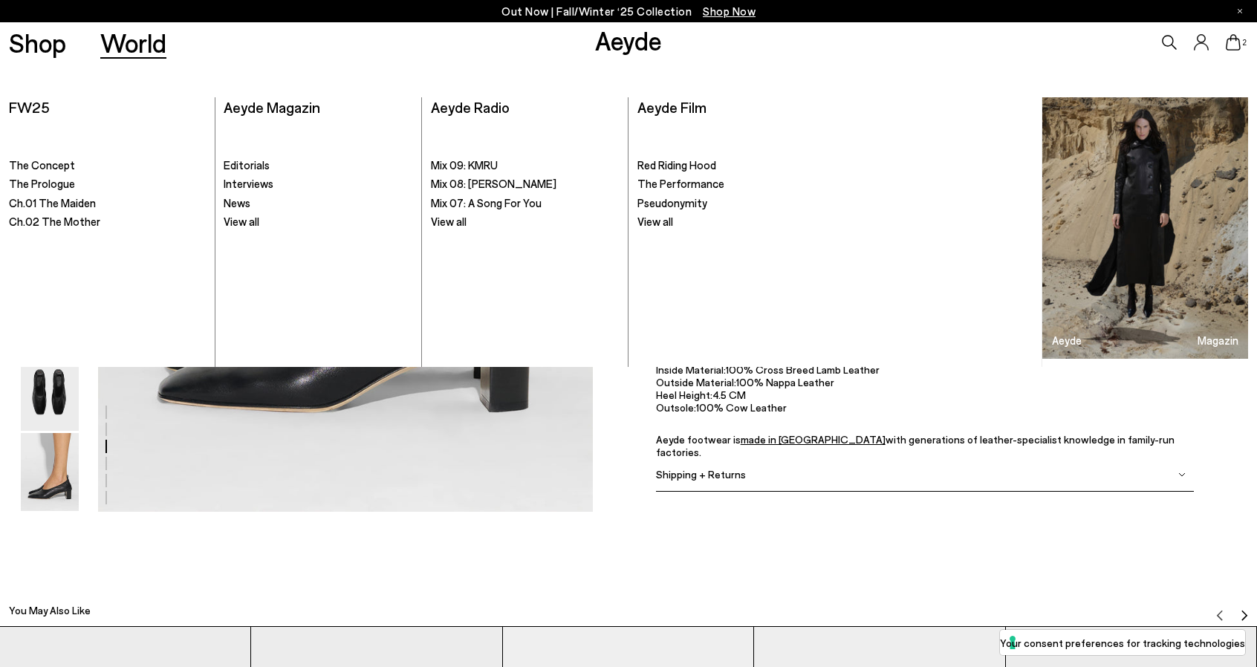
scroll to position [1378, 0]
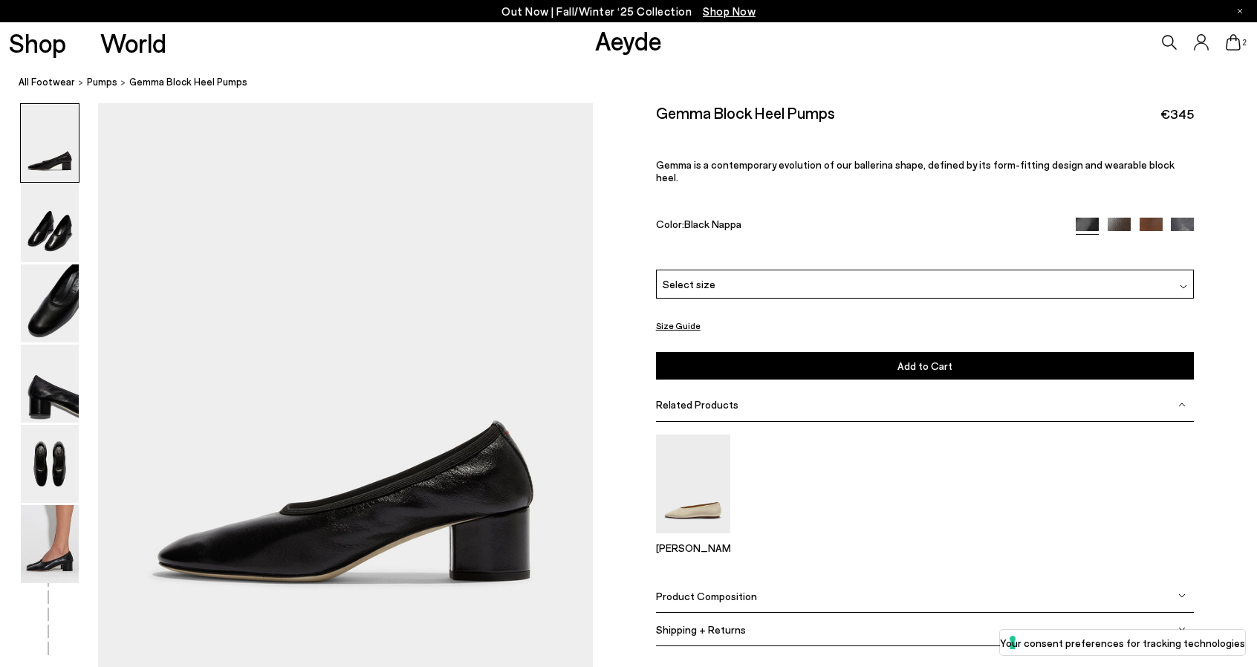
click at [718, 270] on div "Select size" at bounding box center [925, 284] width 539 height 29
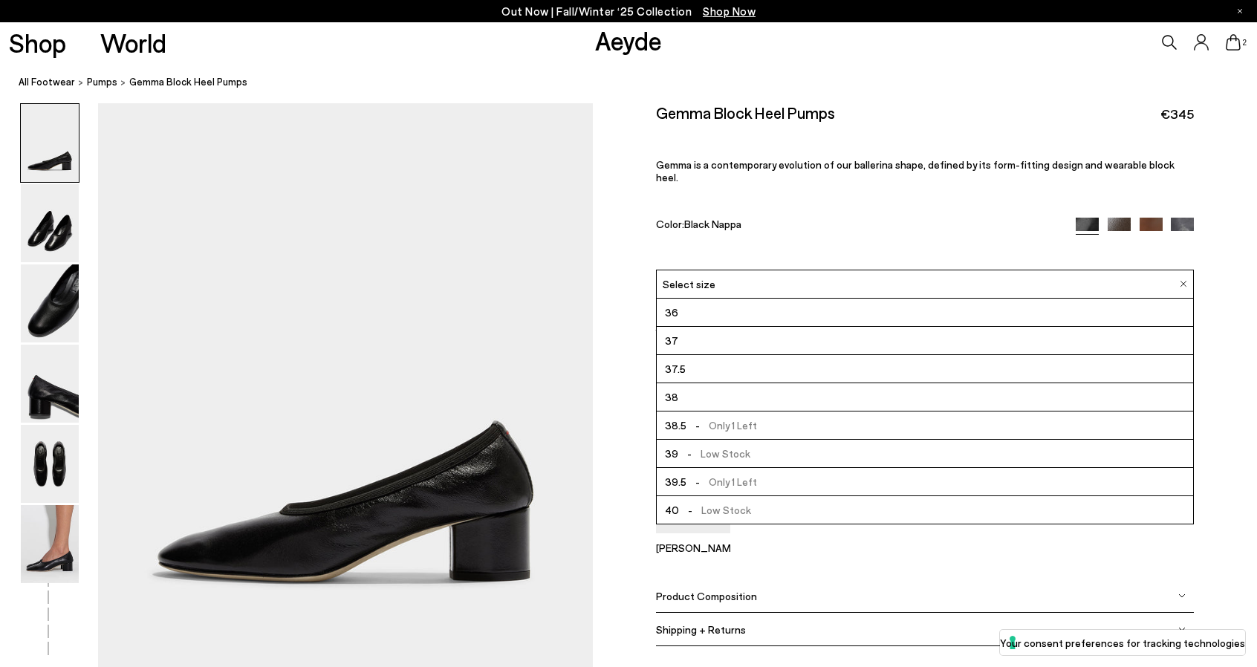
click at [753, 440] on li "39 - Low Stock" at bounding box center [925, 454] width 537 height 28
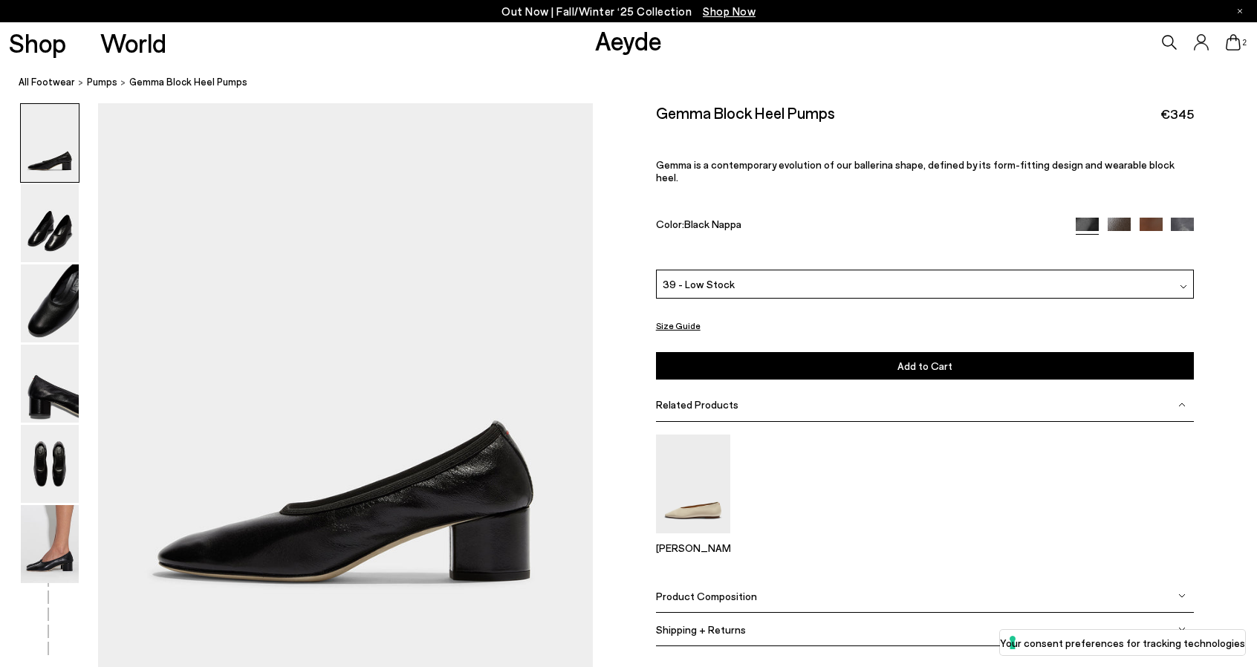
click at [857, 357] on button "Add to Cart Select a Size First" at bounding box center [925, 365] width 539 height 27
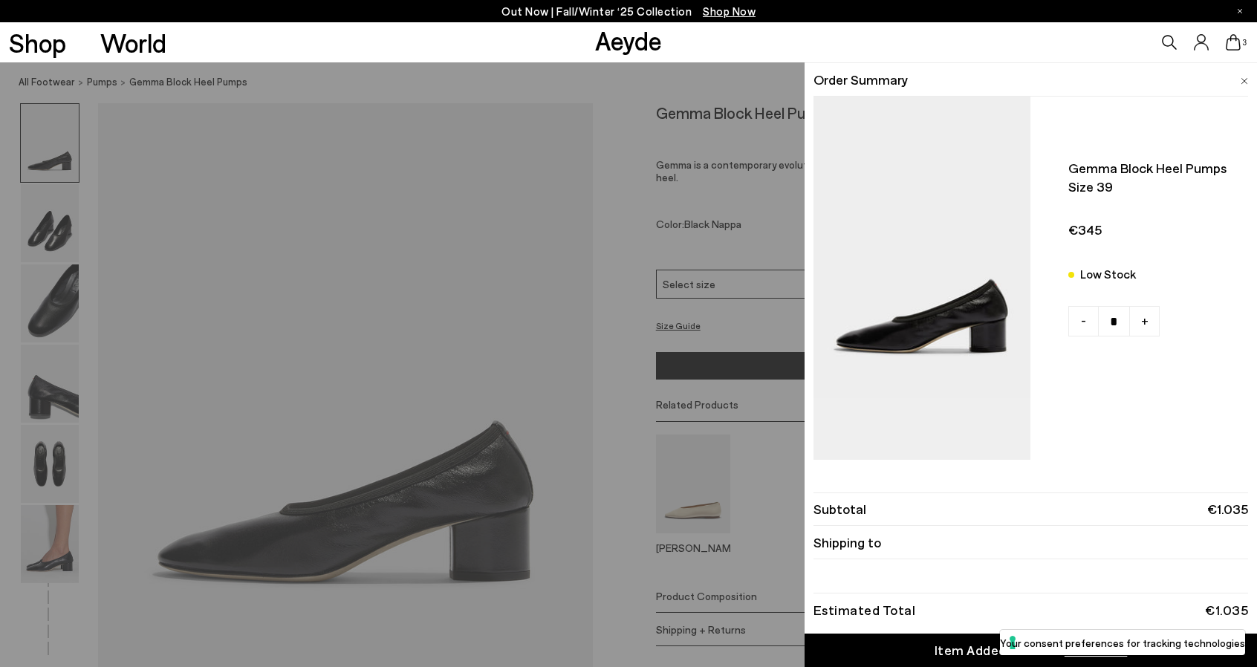
click at [1241, 82] on img at bounding box center [1244, 81] width 7 height 7
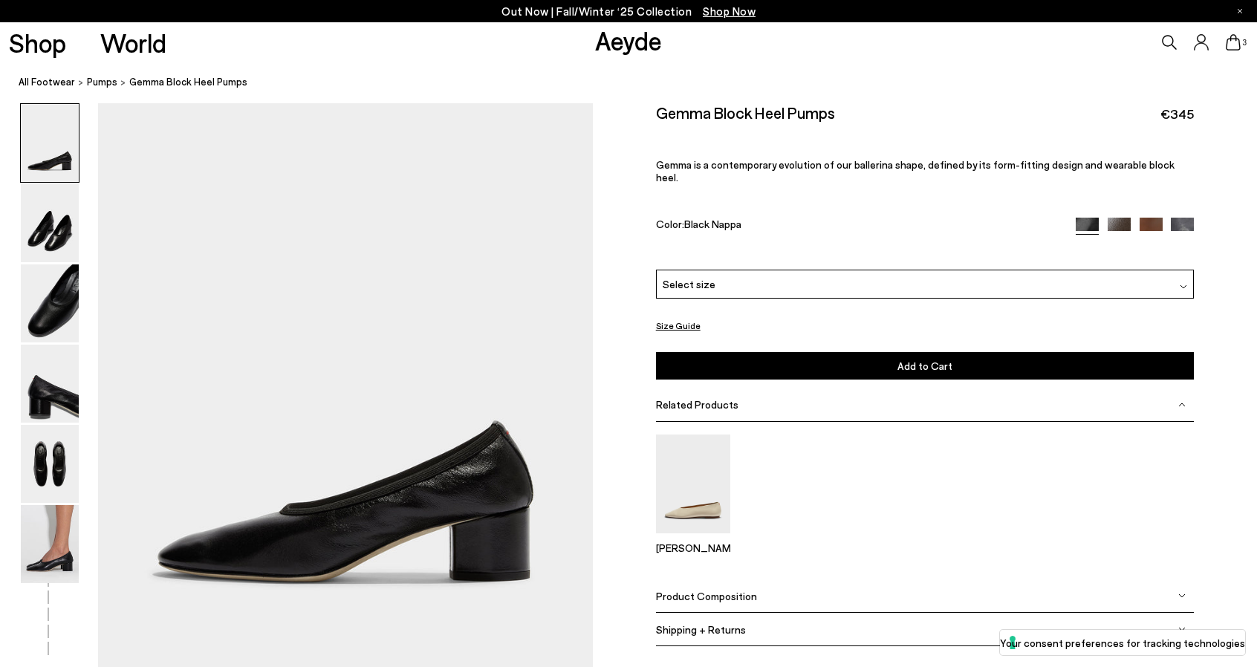
scroll to position [223, 0]
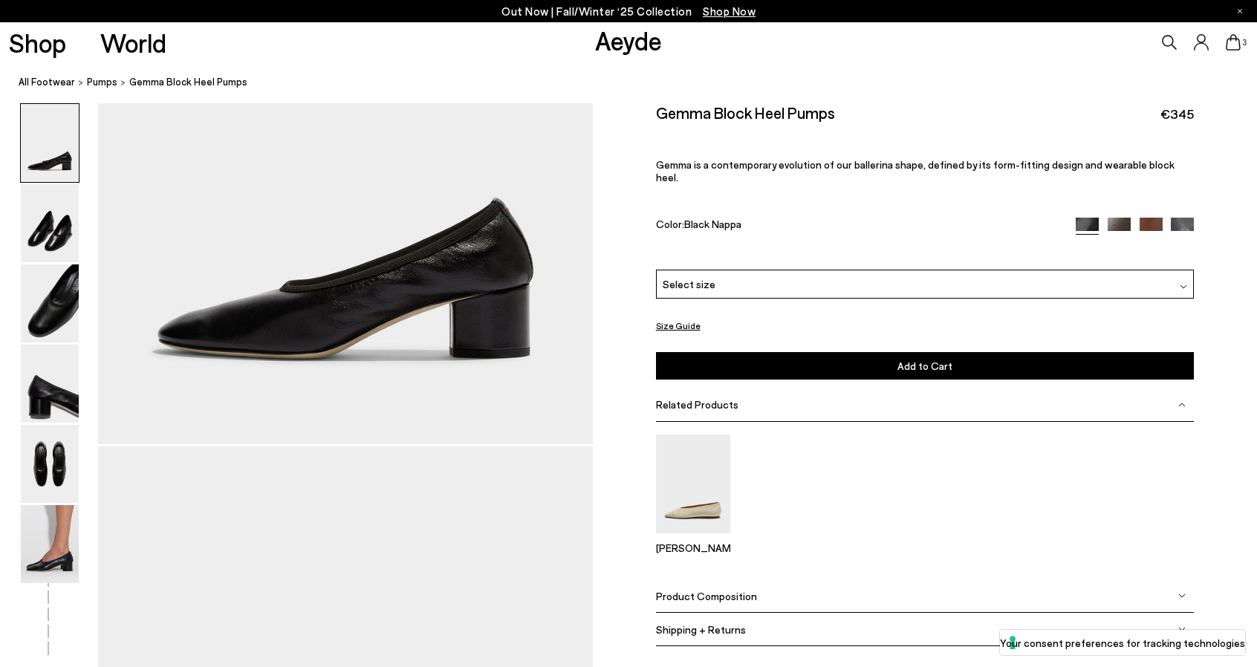
click at [1180, 592] on img at bounding box center [1181, 595] width 7 height 7
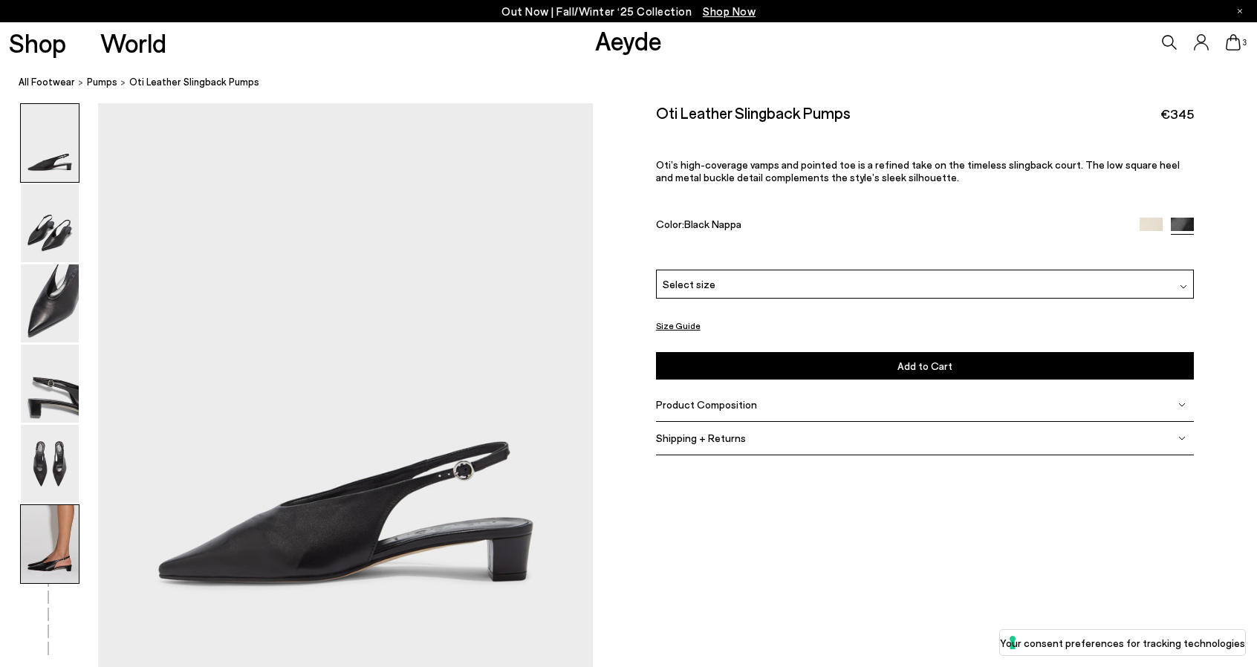
click at [48, 559] on img at bounding box center [50, 544] width 58 height 78
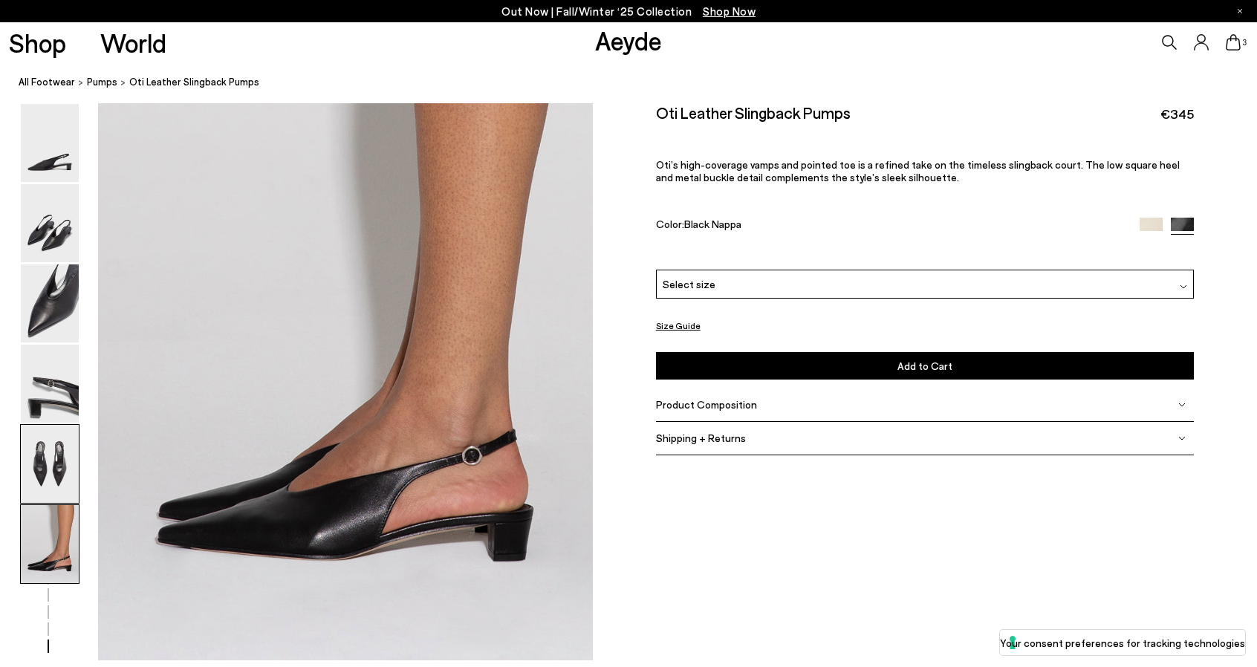
click at [56, 464] on img at bounding box center [50, 464] width 58 height 78
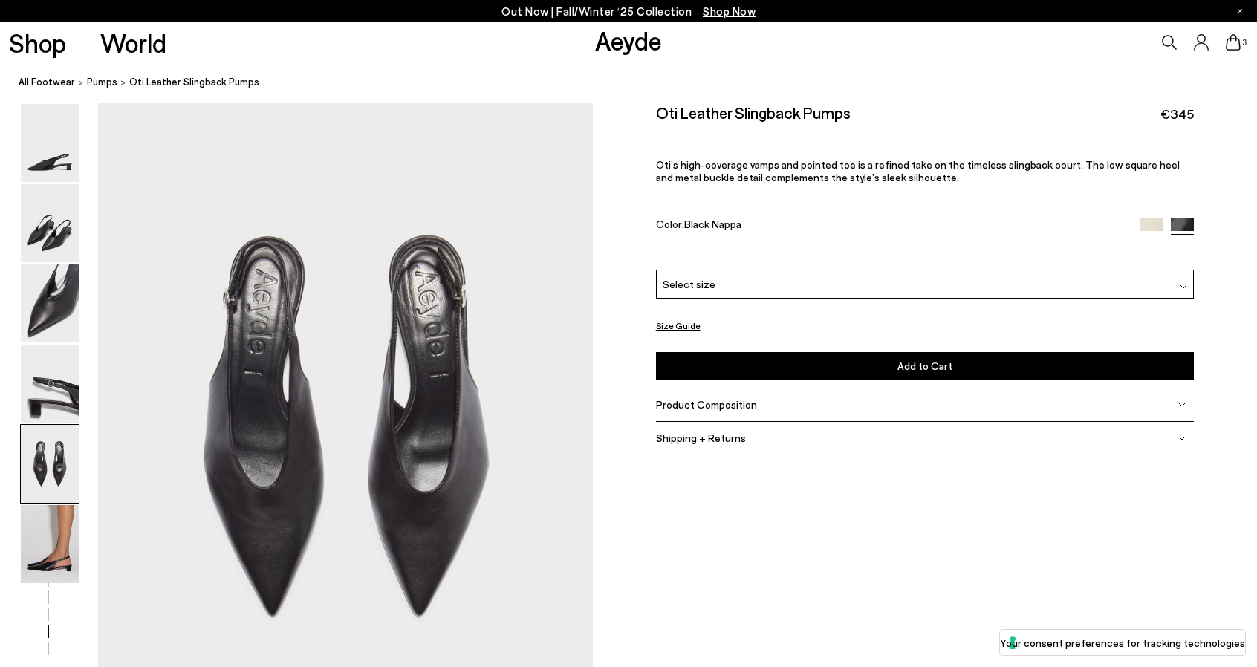
scroll to position [2553, 0]
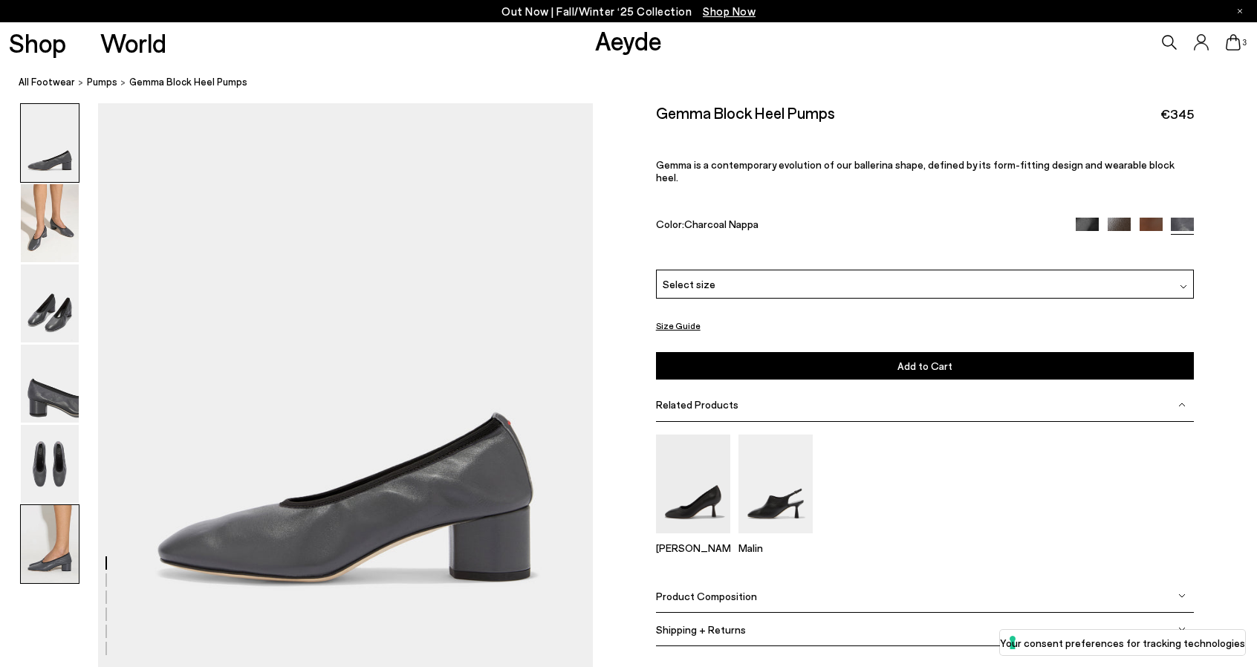
click at [33, 547] on img at bounding box center [50, 544] width 58 height 78
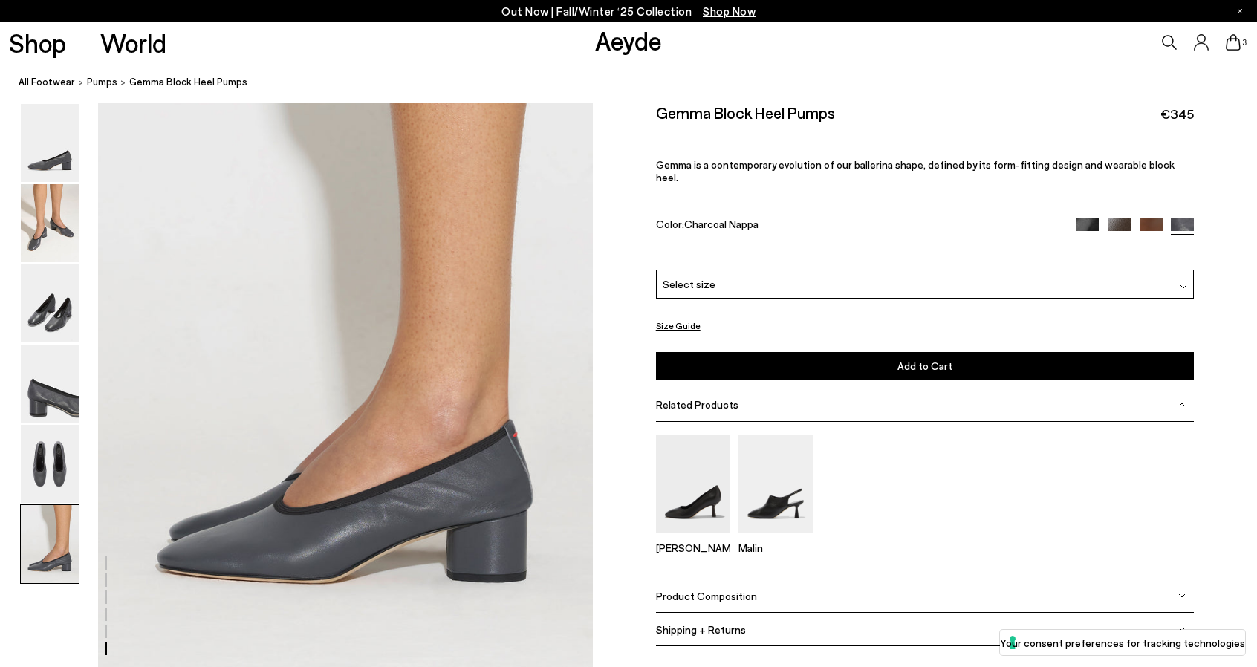
scroll to position [3317, 0]
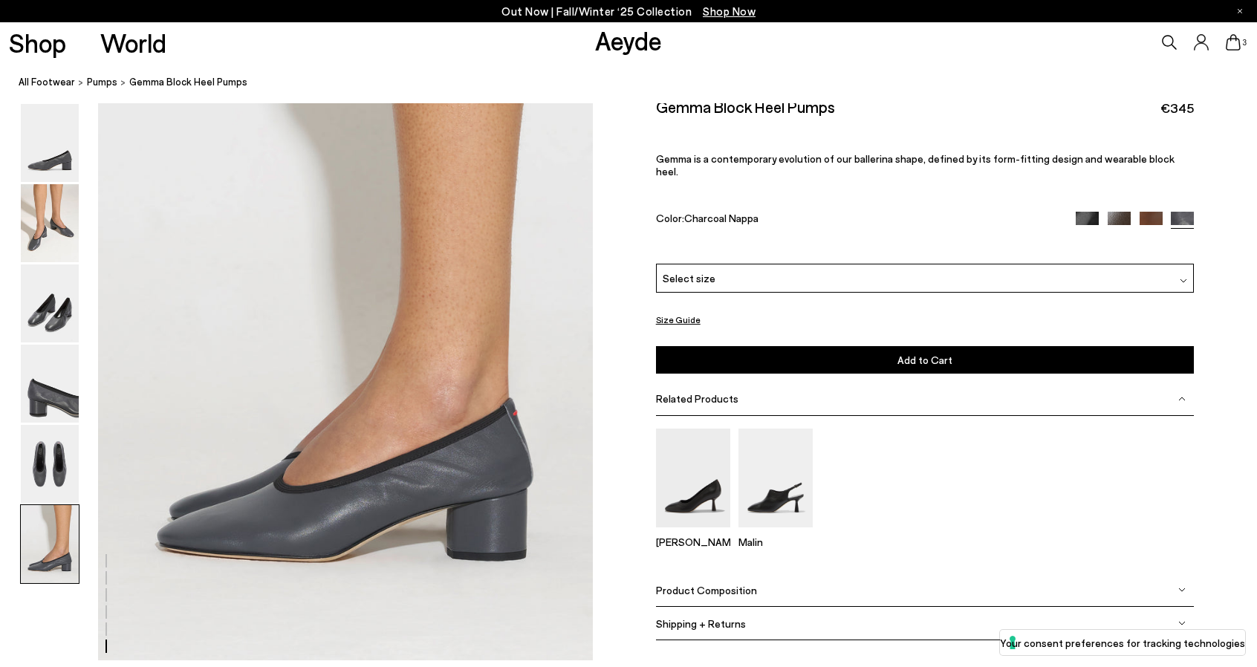
click at [830, 267] on div "Select size" at bounding box center [925, 278] width 539 height 29
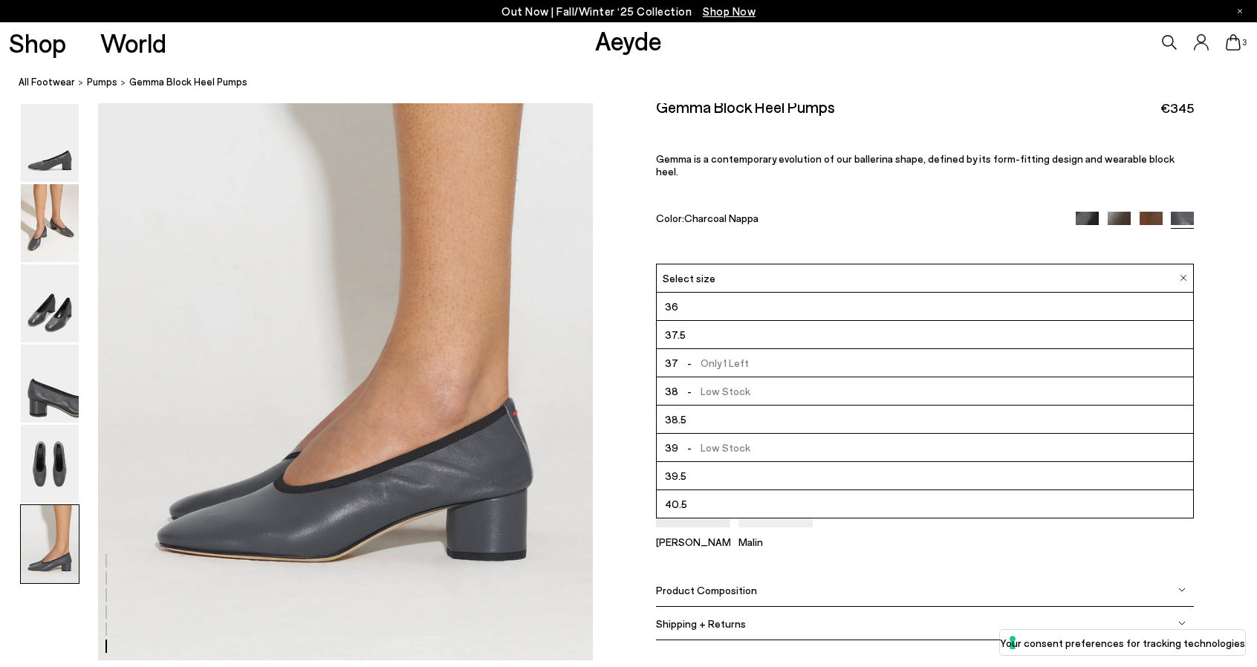
click at [757, 437] on li "39 - Low Stock" at bounding box center [925, 448] width 537 height 28
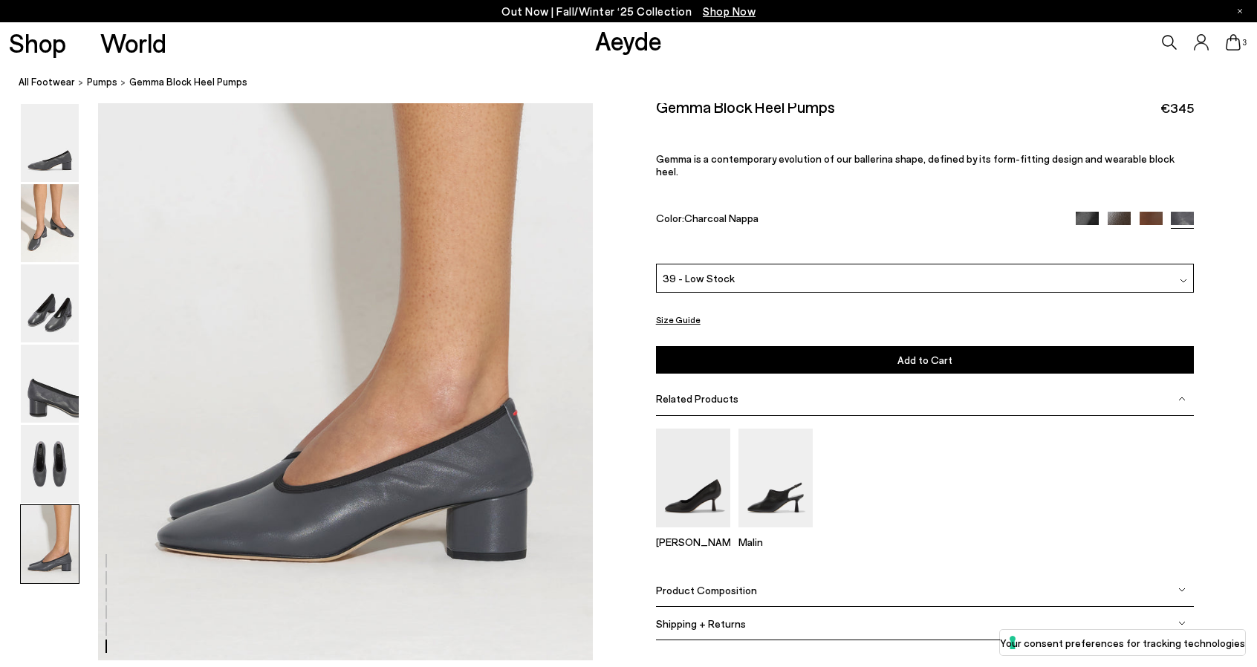
click at [853, 351] on button "Add to Cart Select a Size First" at bounding box center [925, 358] width 539 height 27
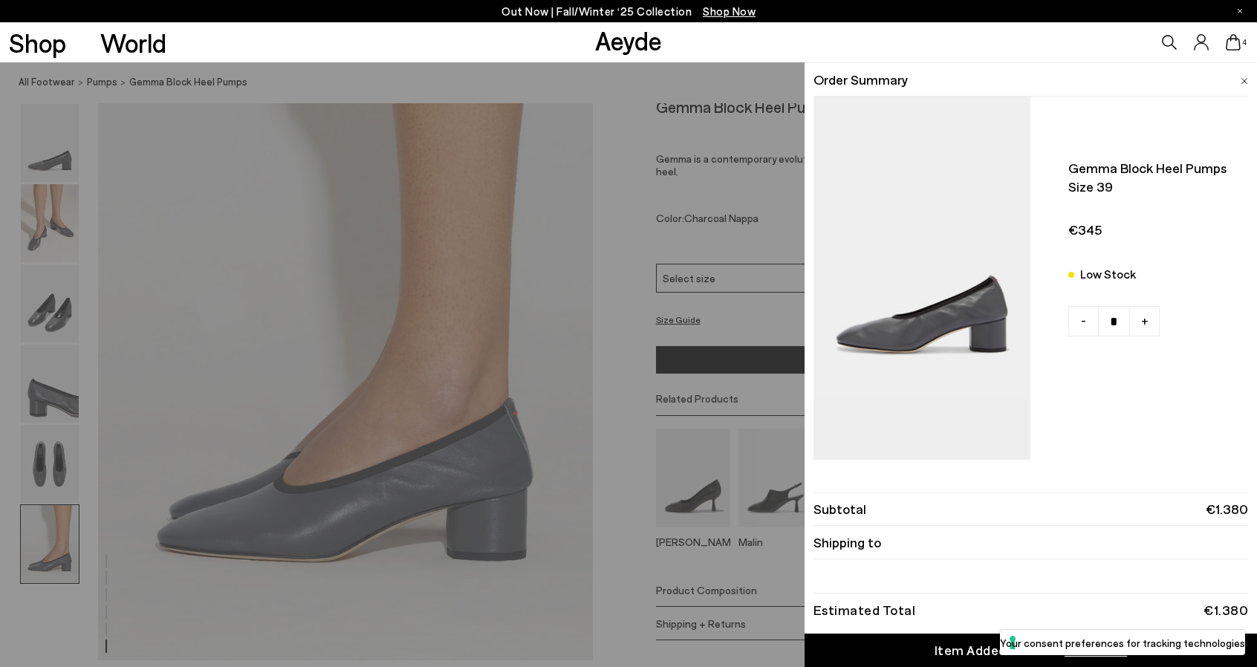
click at [620, 339] on div "Quick Add Color Size View Details Order Summary Gemma block heel pumps Size 39 …" at bounding box center [628, 364] width 1257 height 605
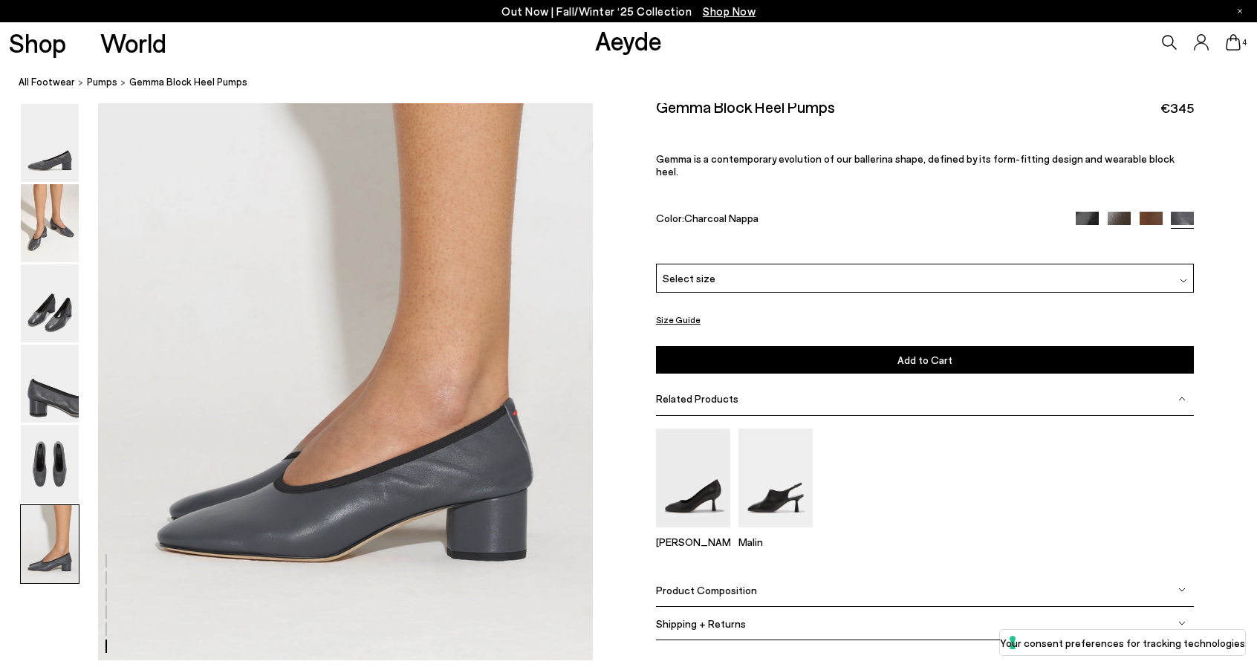
click at [1231, 45] on icon at bounding box center [1233, 42] width 15 height 16
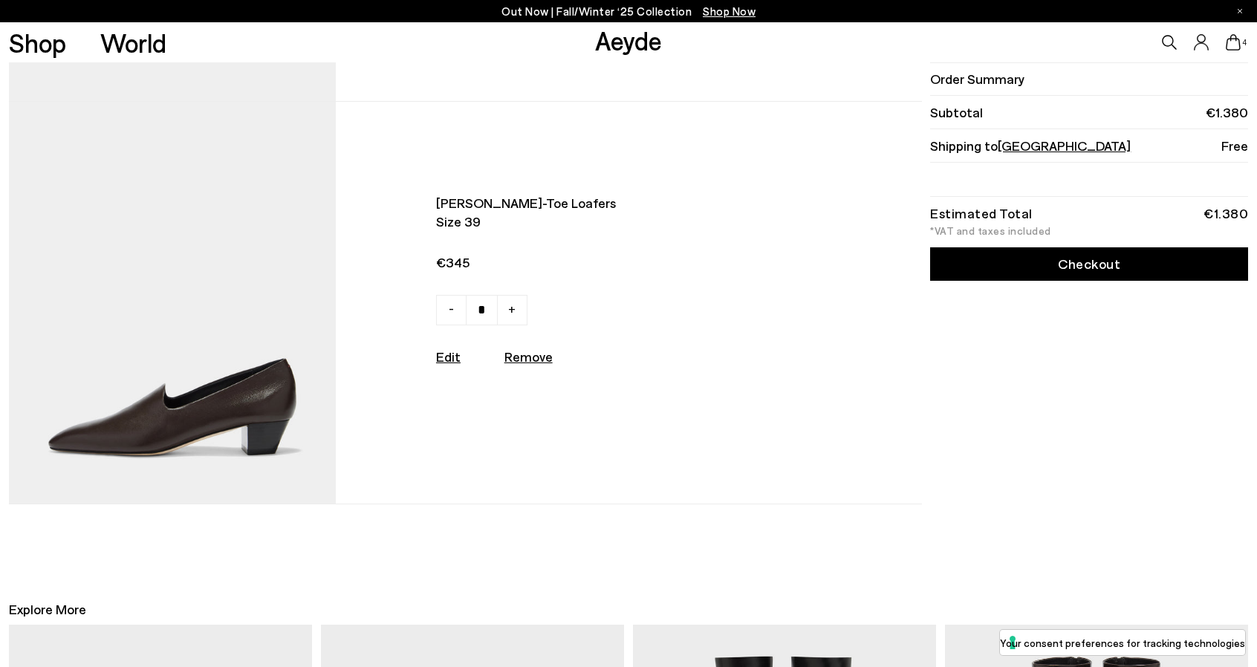
scroll to position [1189, 0]
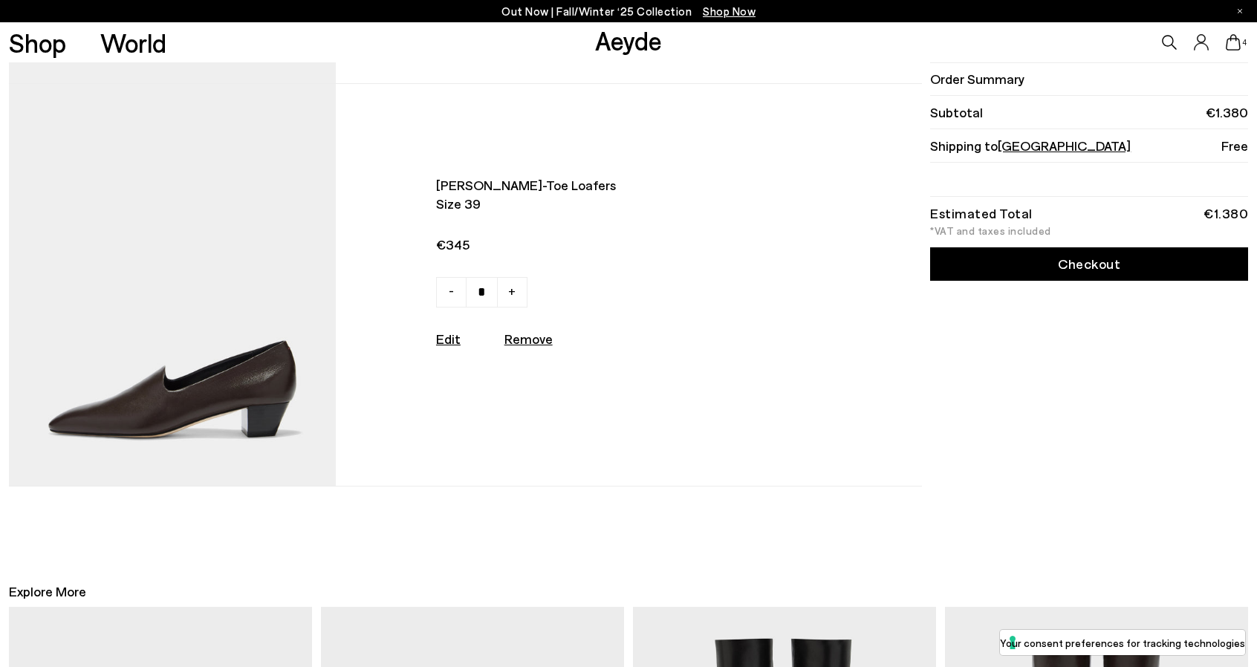
click at [546, 347] on u "Remove" at bounding box center [528, 339] width 48 height 16
type input "*"
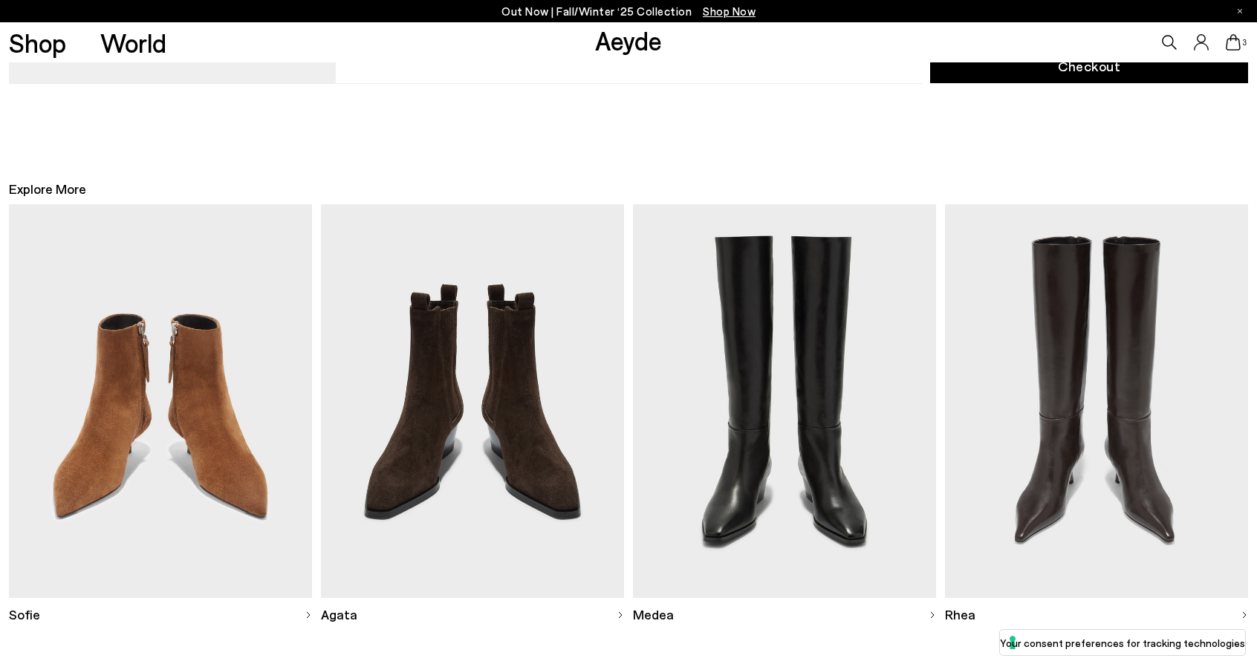
click at [1235, 41] on icon at bounding box center [1233, 42] width 15 height 16
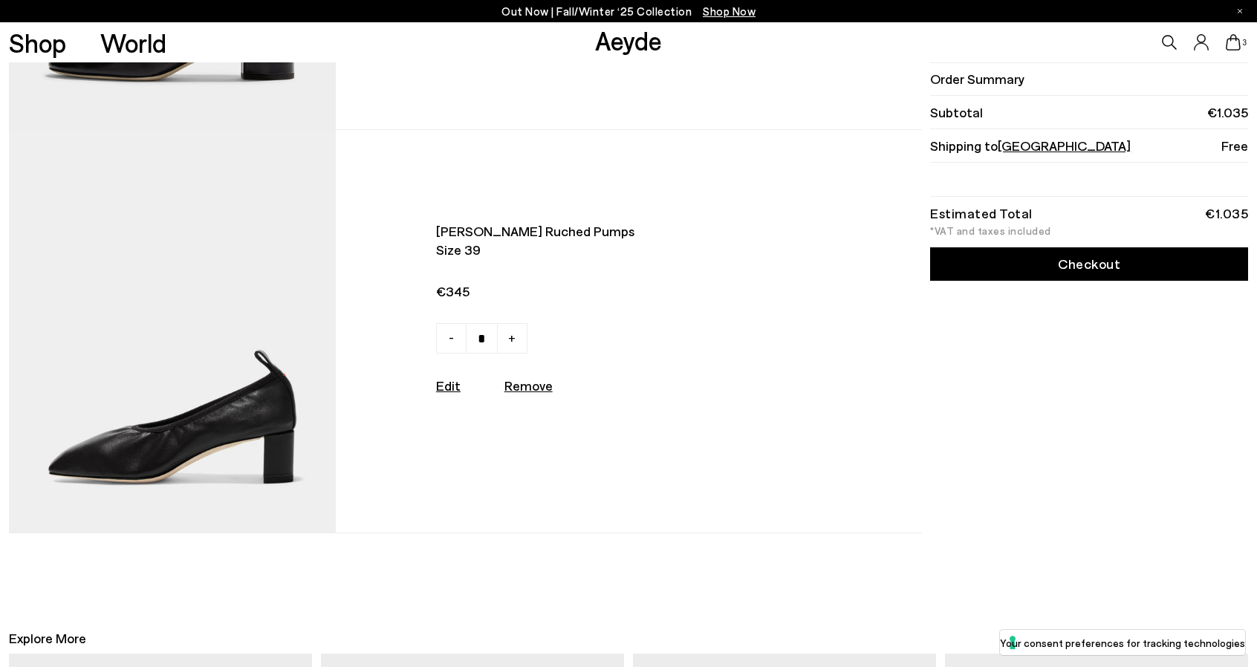
scroll to position [743, 0]
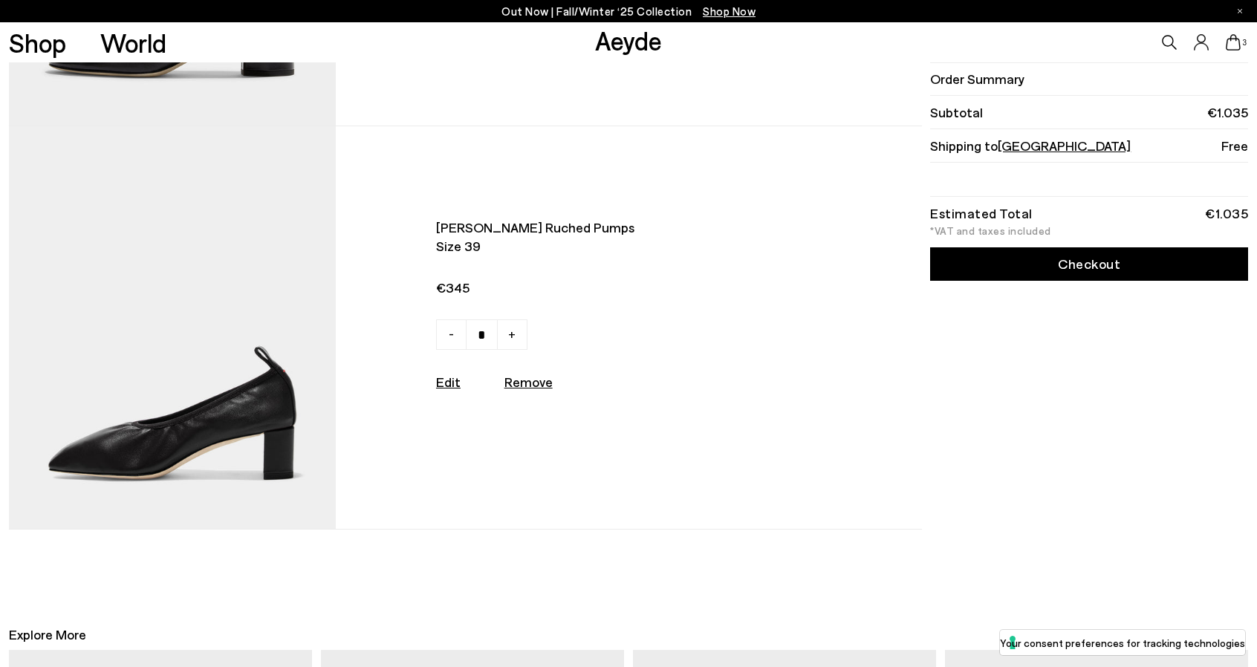
click at [278, 443] on img at bounding box center [172, 327] width 327 height 402
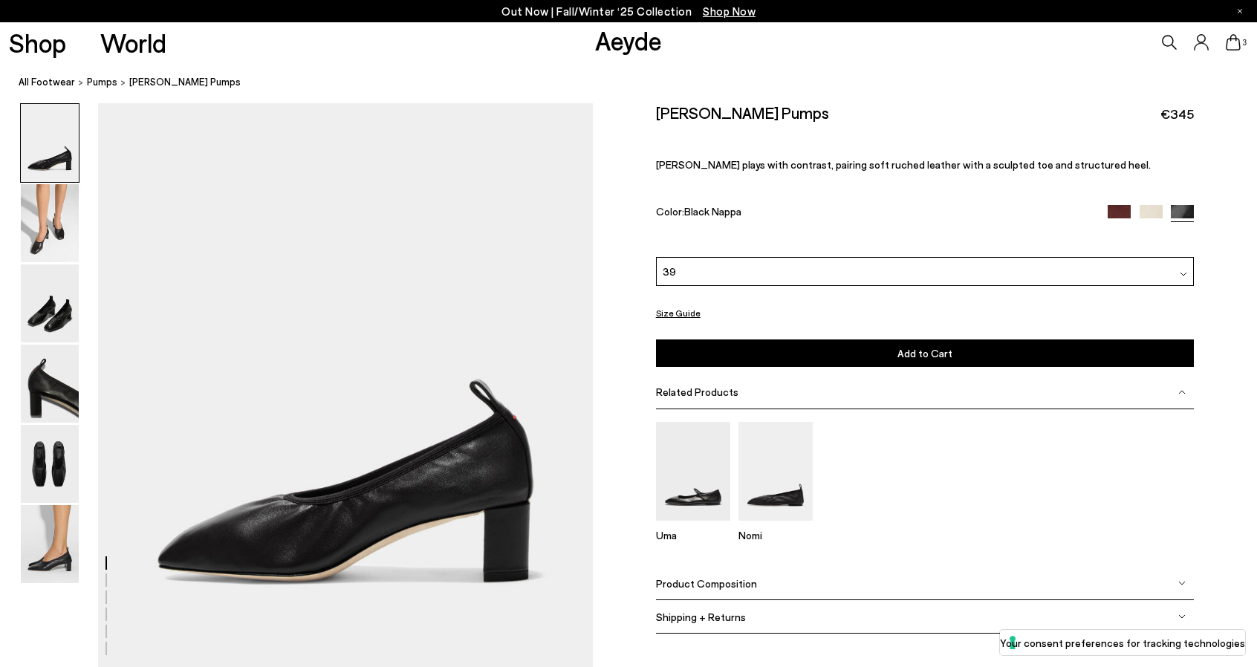
scroll to position [149, 0]
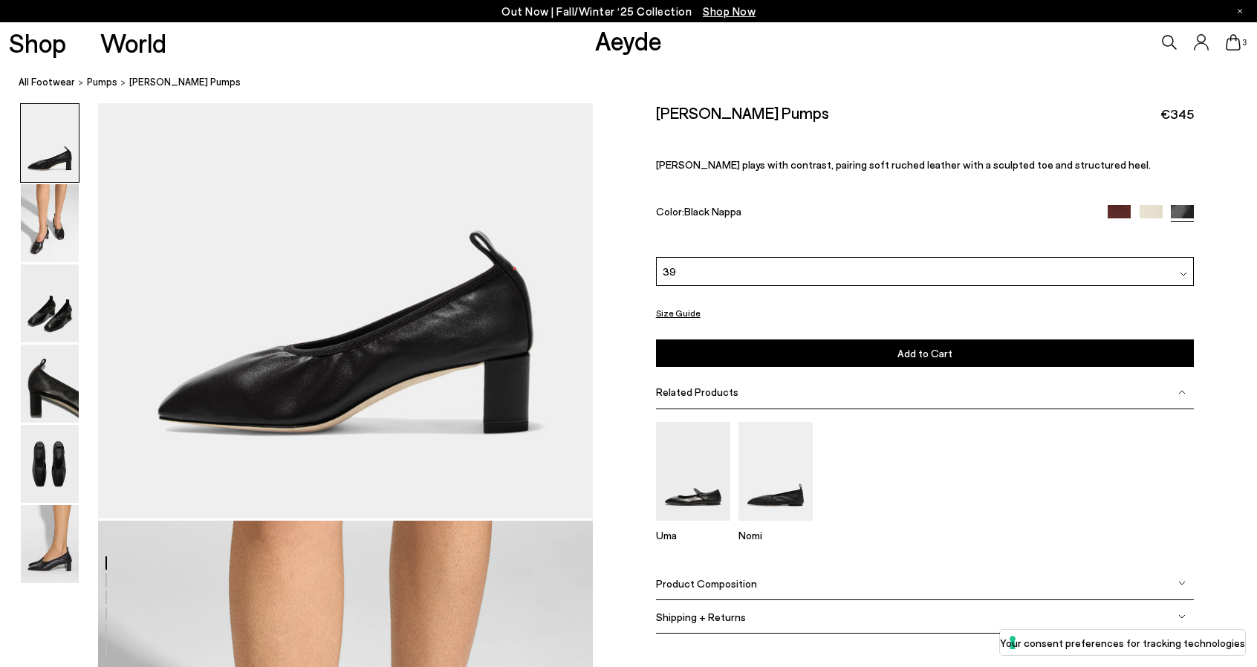
click at [1179, 582] on img at bounding box center [1181, 582] width 7 height 7
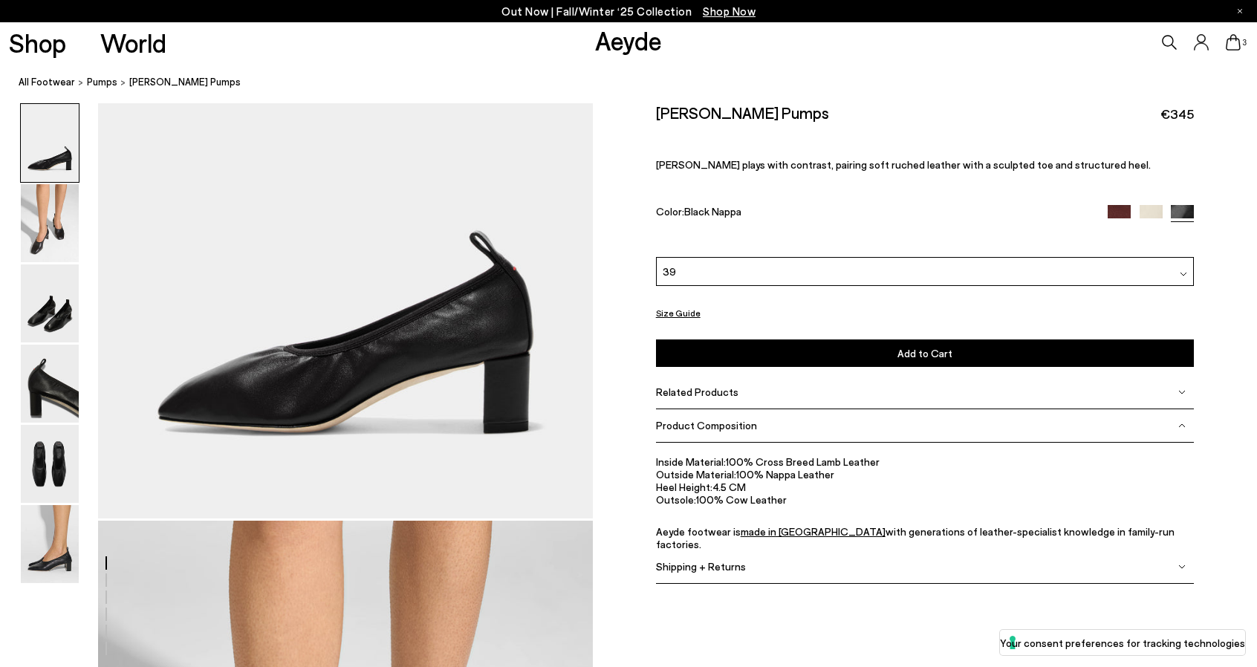
click at [1231, 47] on icon at bounding box center [1233, 42] width 15 height 16
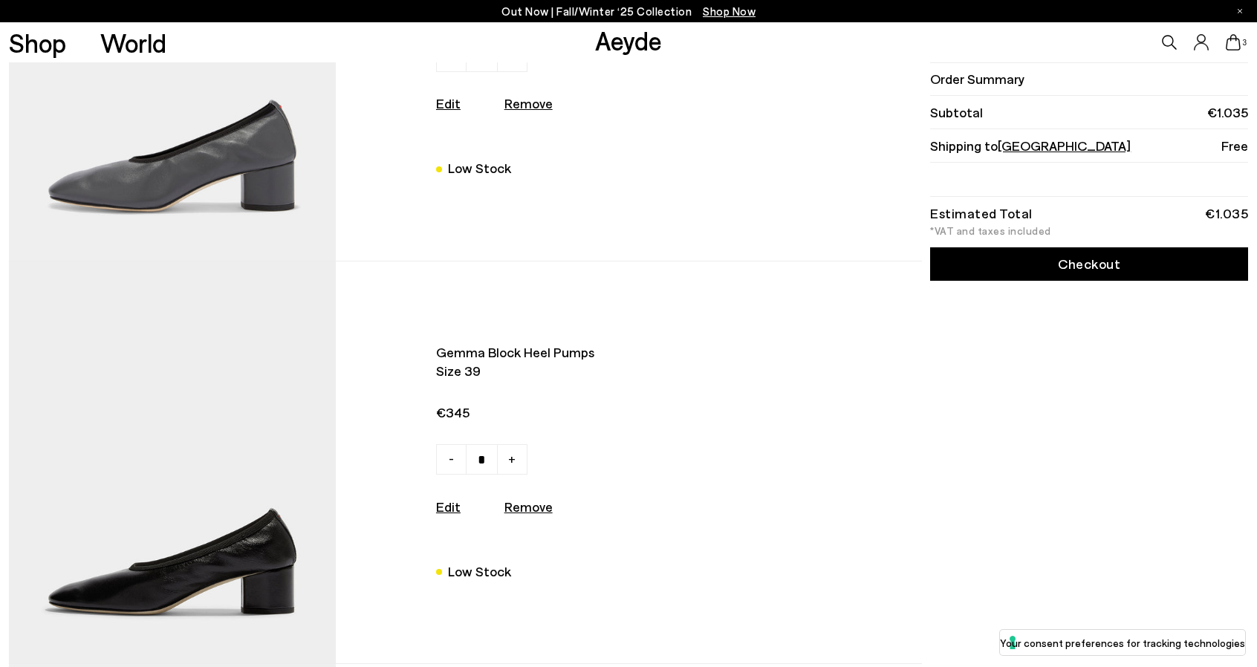
scroll to position [223, 0]
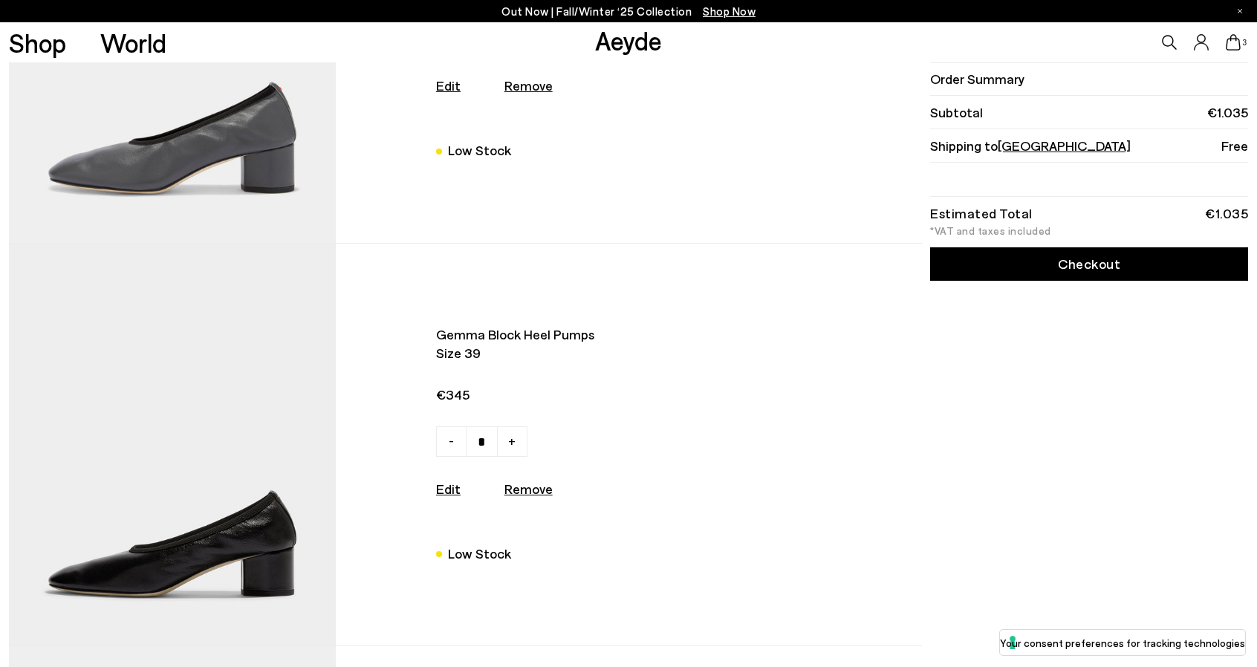
click at [248, 519] on img at bounding box center [172, 445] width 327 height 402
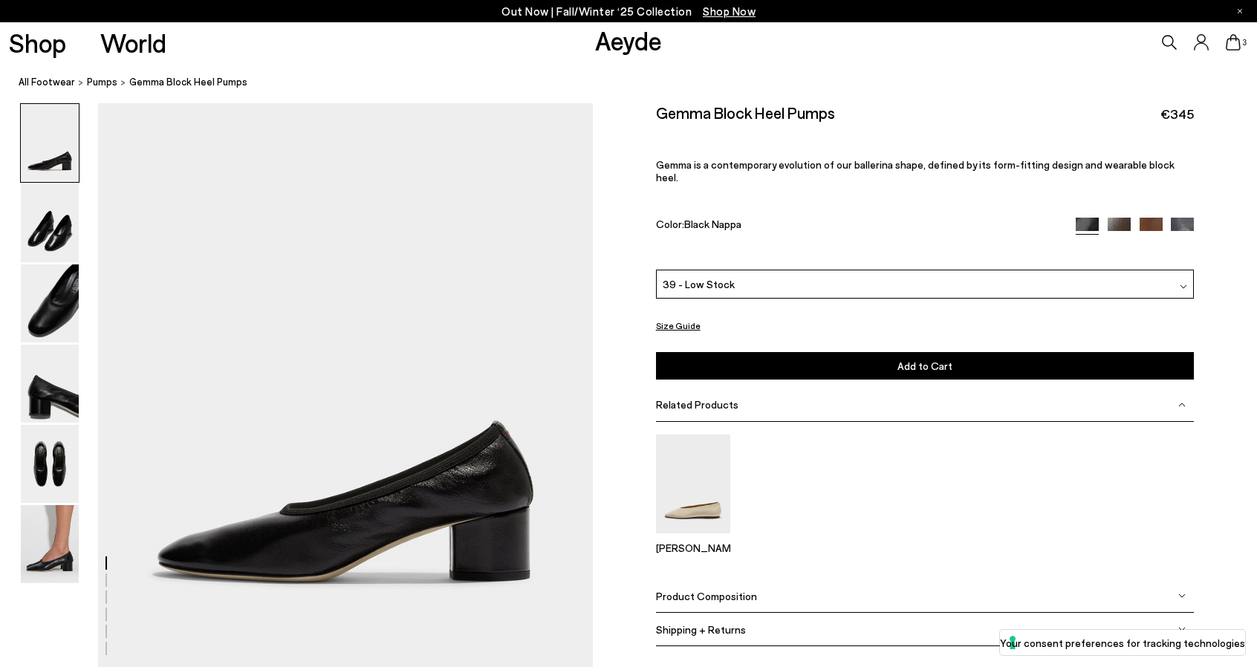
scroll to position [149, 0]
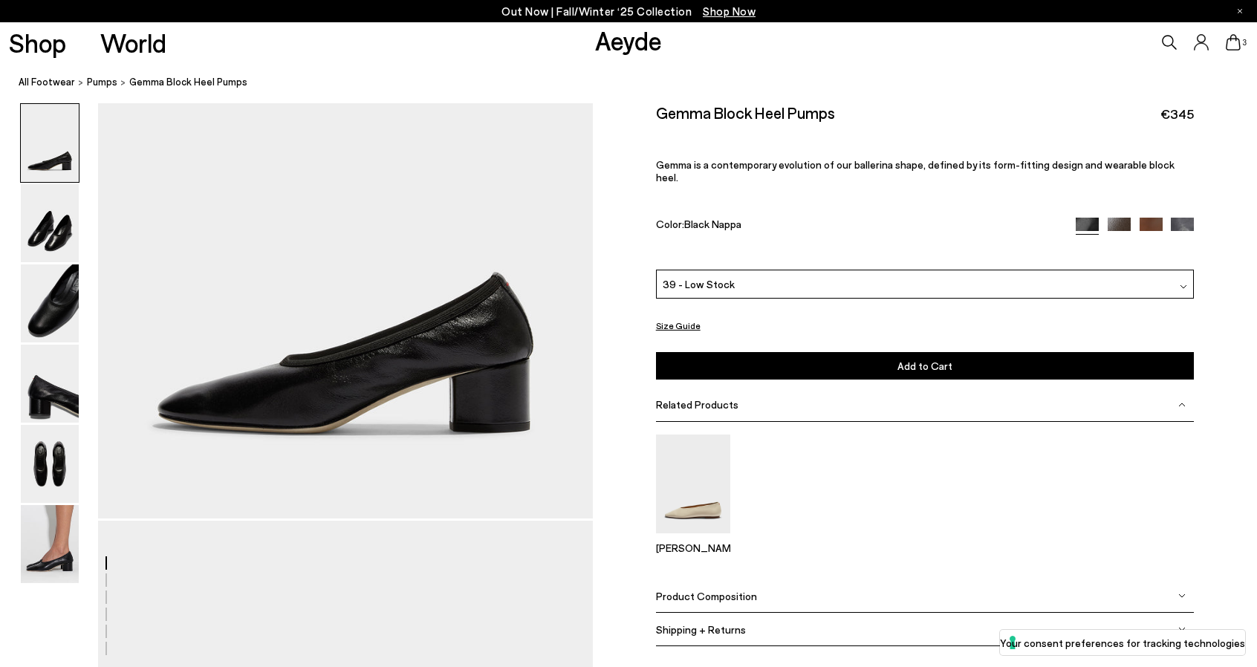
click at [1174, 583] on div "Product Composition" at bounding box center [925, 595] width 539 height 33
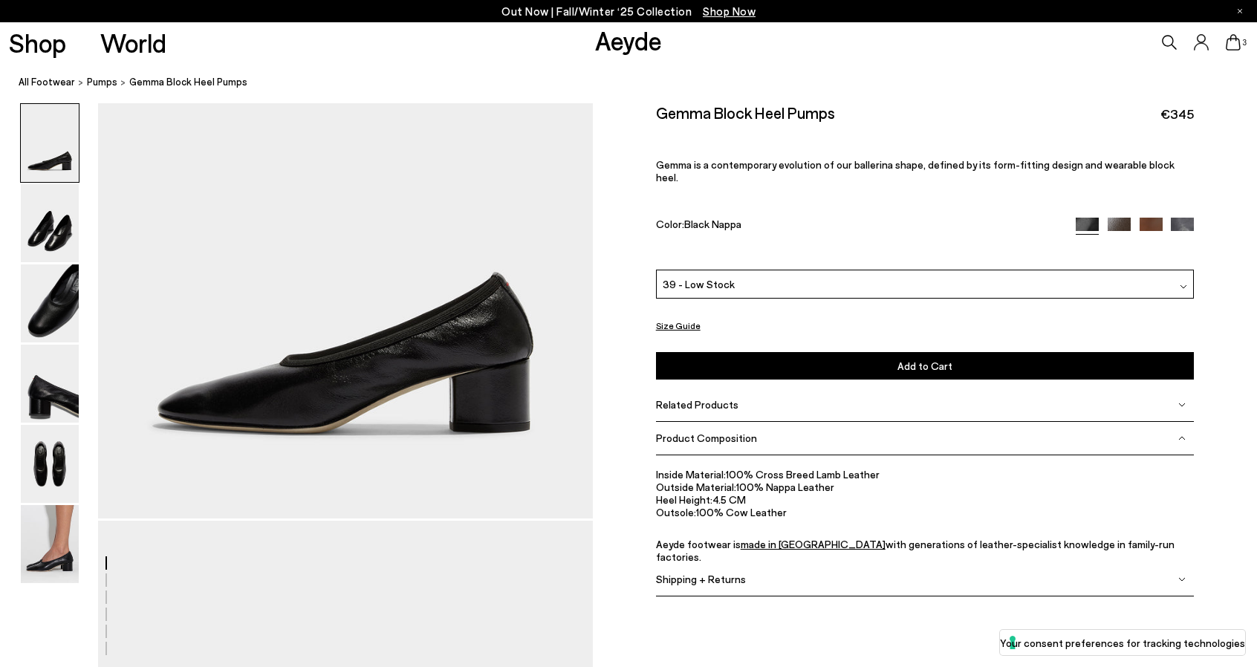
click at [1234, 44] on icon at bounding box center [1233, 42] width 15 height 16
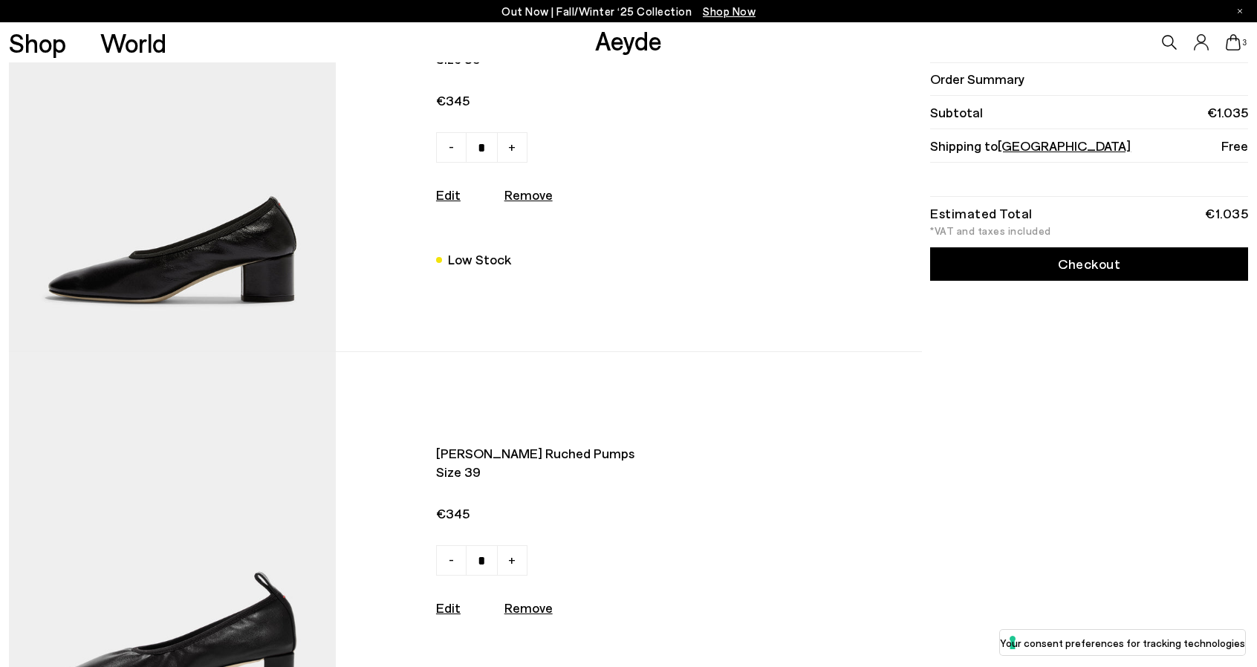
scroll to position [520, 0]
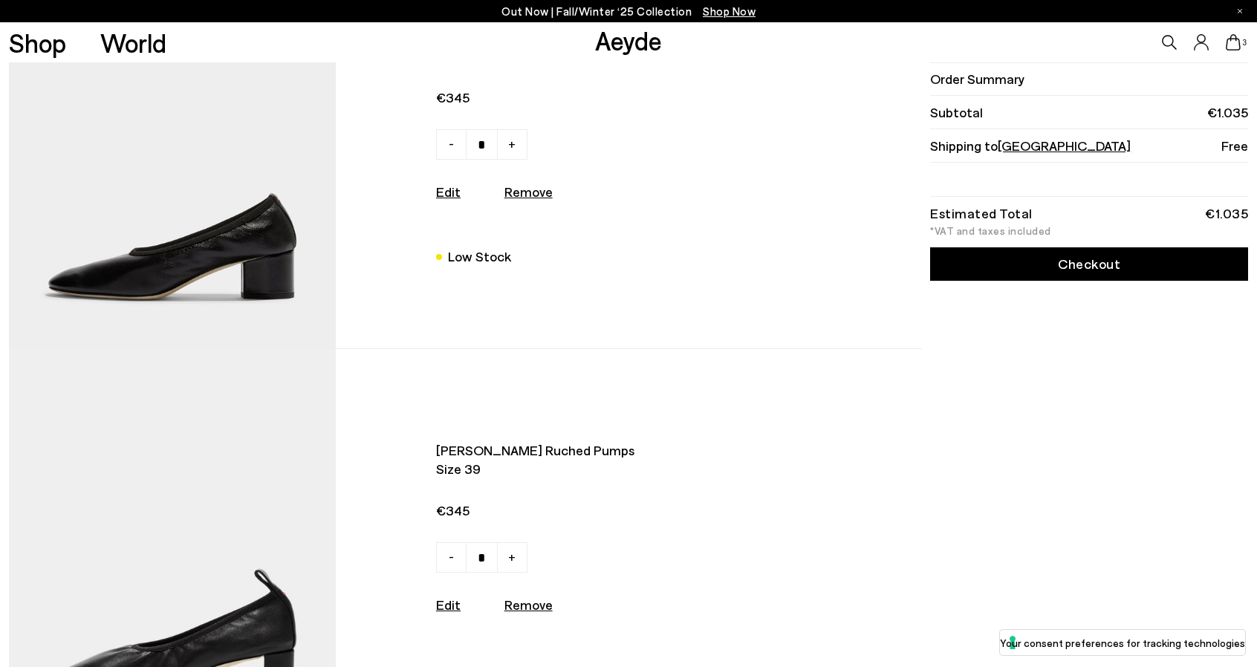
click at [539, 611] on u "Remove" at bounding box center [528, 605] width 48 height 16
type input "*"
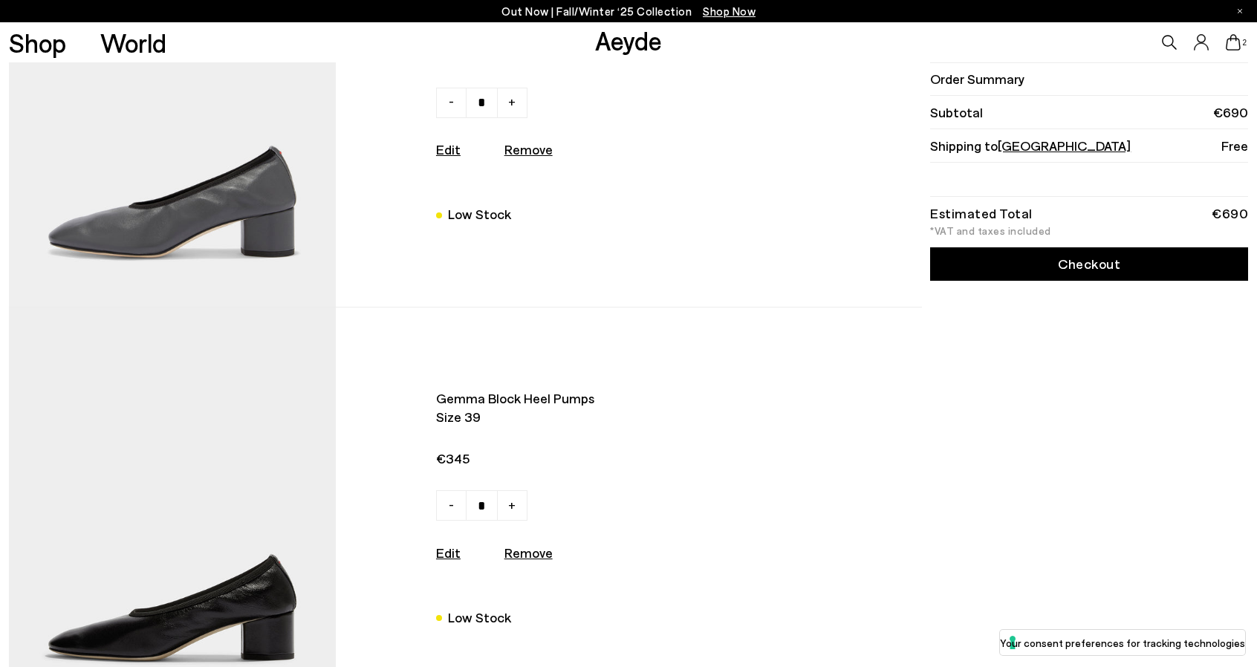
scroll to position [223, 0]
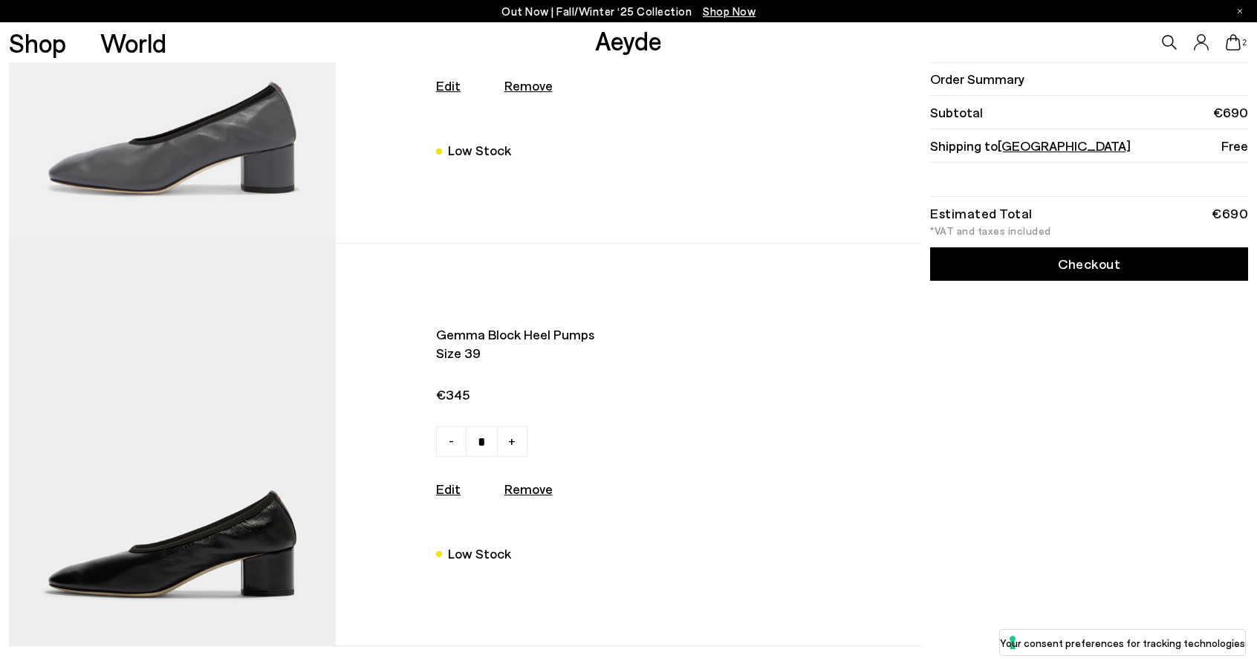
click at [1088, 269] on link "Checkout" at bounding box center [1089, 263] width 318 height 33
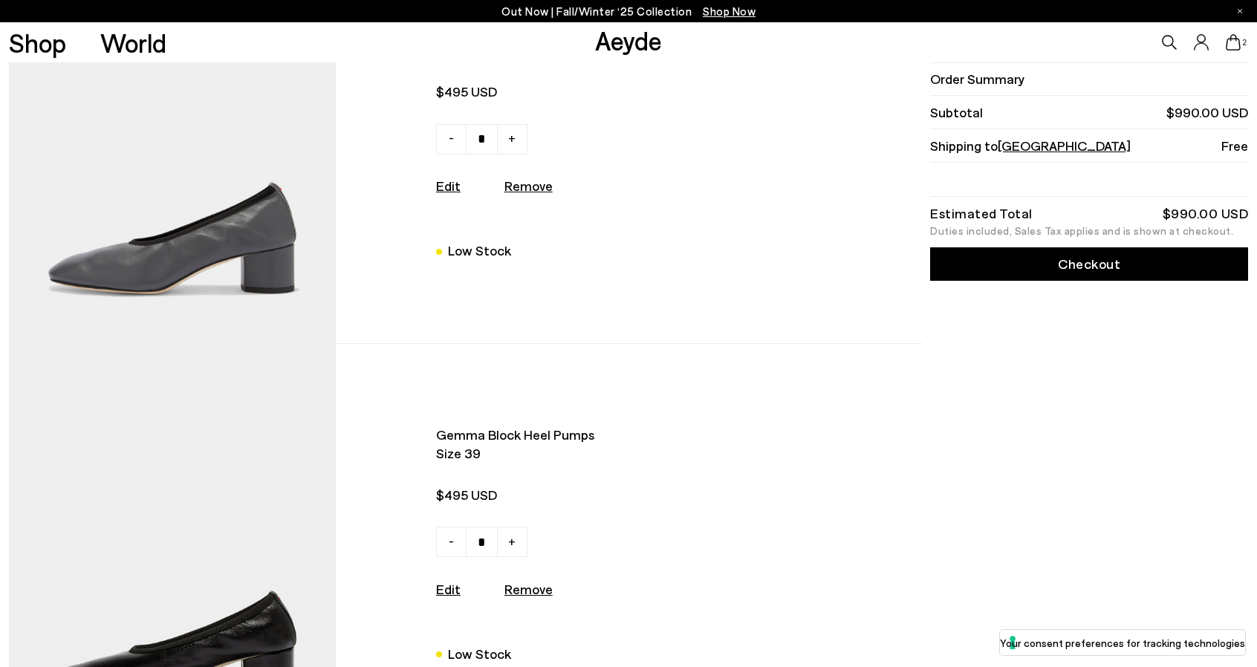
scroll to position [223, 0]
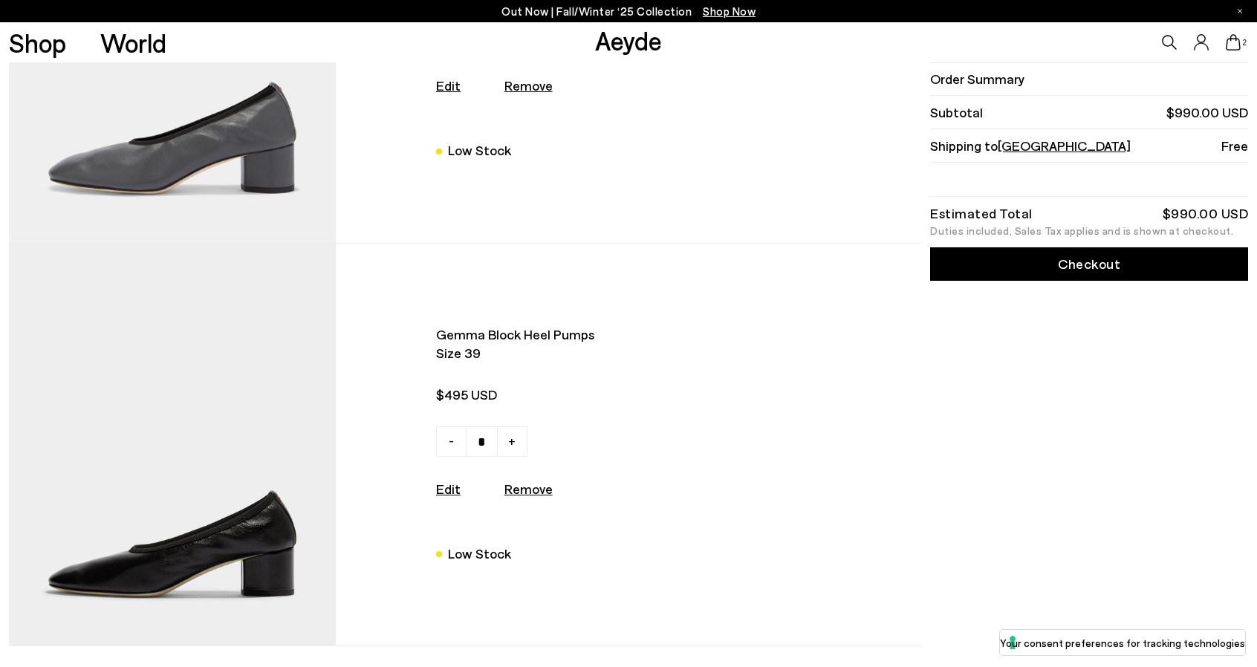
click at [526, 497] on u "Remove" at bounding box center [528, 489] width 48 height 16
type input "*"
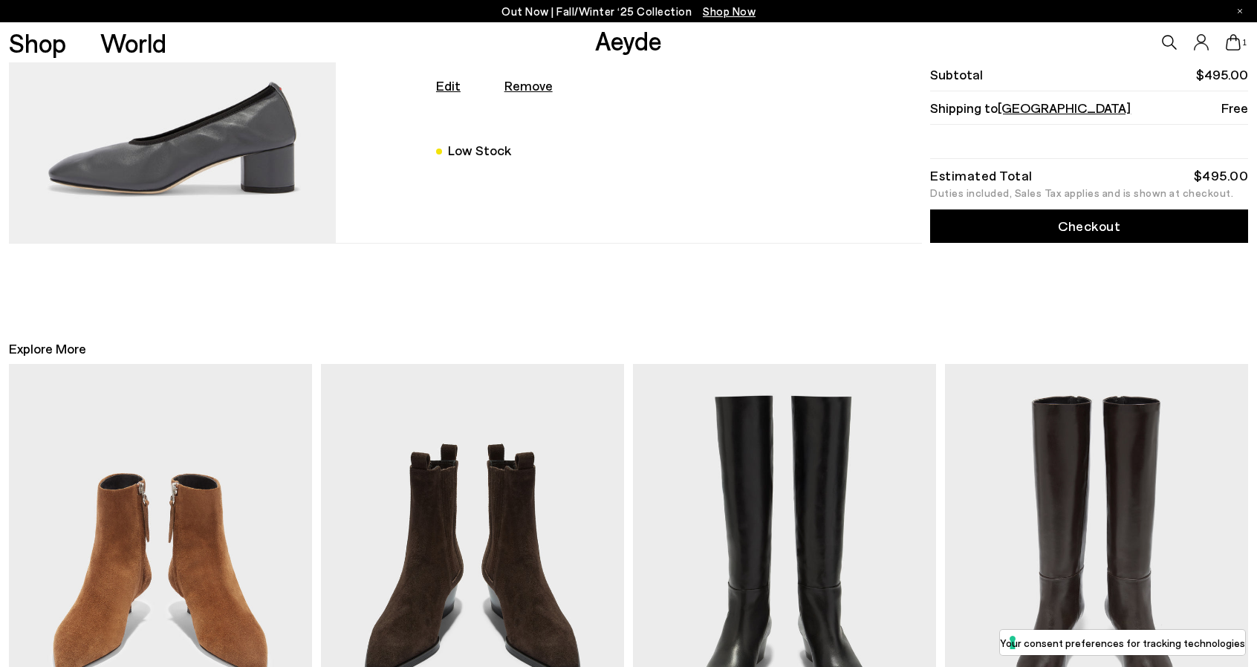
click at [1061, 226] on link "Checkout" at bounding box center [1089, 226] width 318 height 33
